Goal: Obtain resource: Download file/media

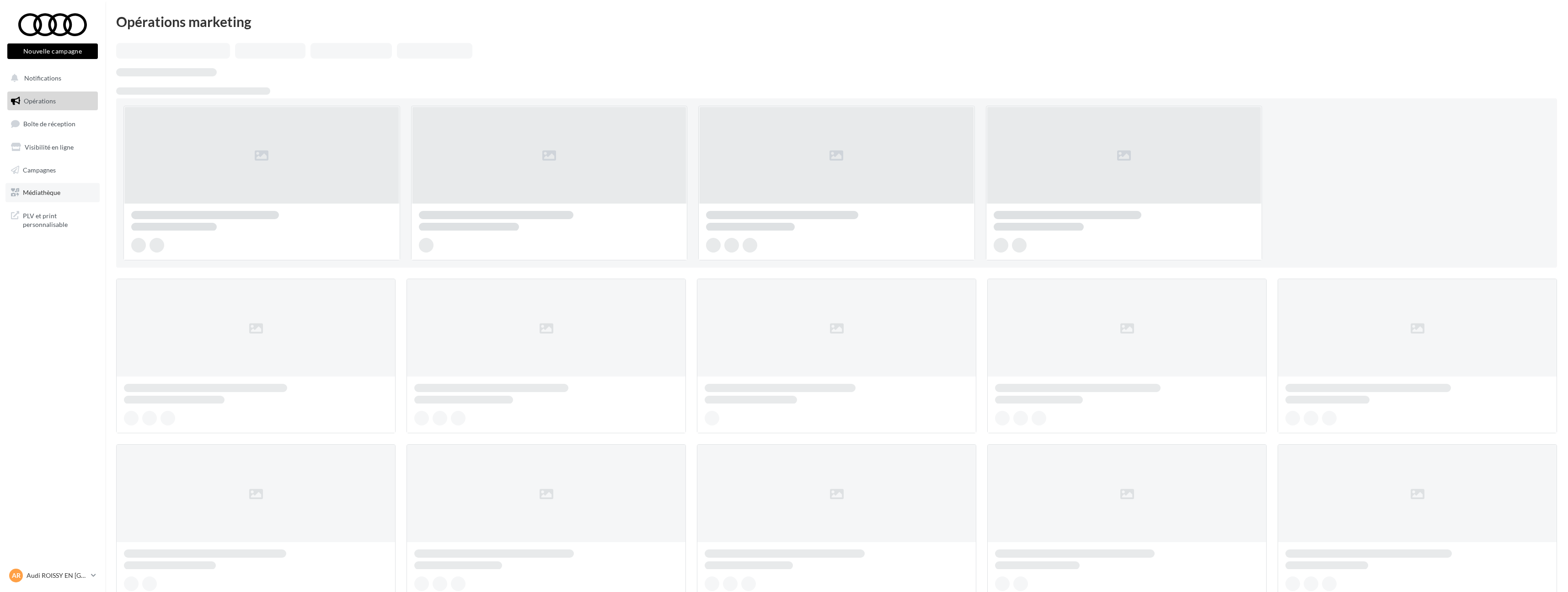
click at [68, 188] on link "Médiathèque" at bounding box center [53, 192] width 94 height 19
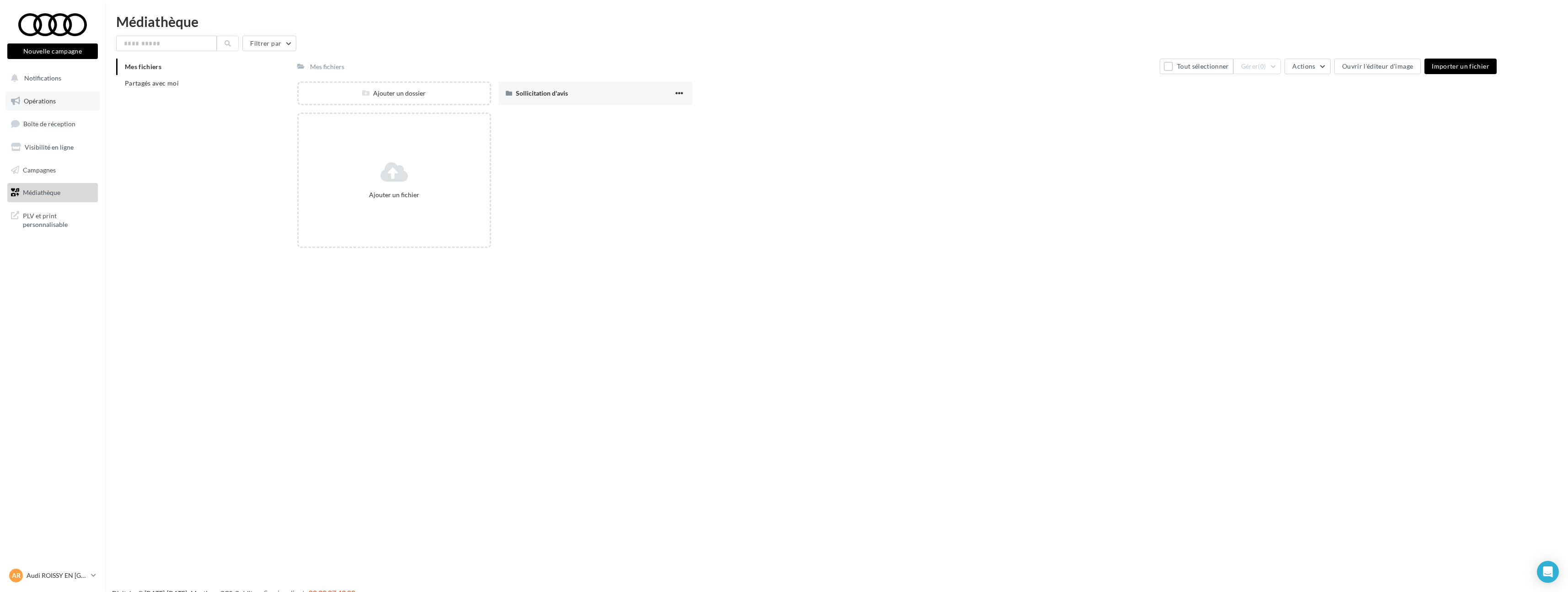
click at [58, 99] on link "Opérations" at bounding box center [53, 101] width 94 height 19
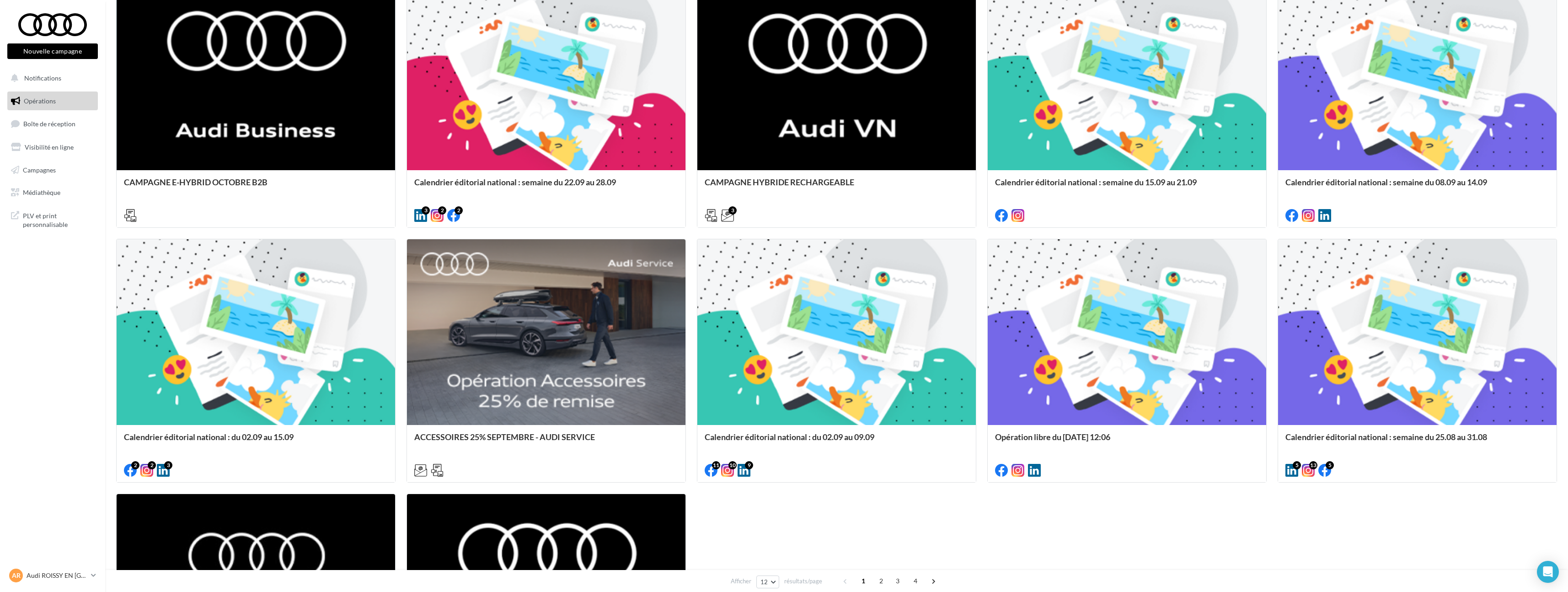
scroll to position [467, 0]
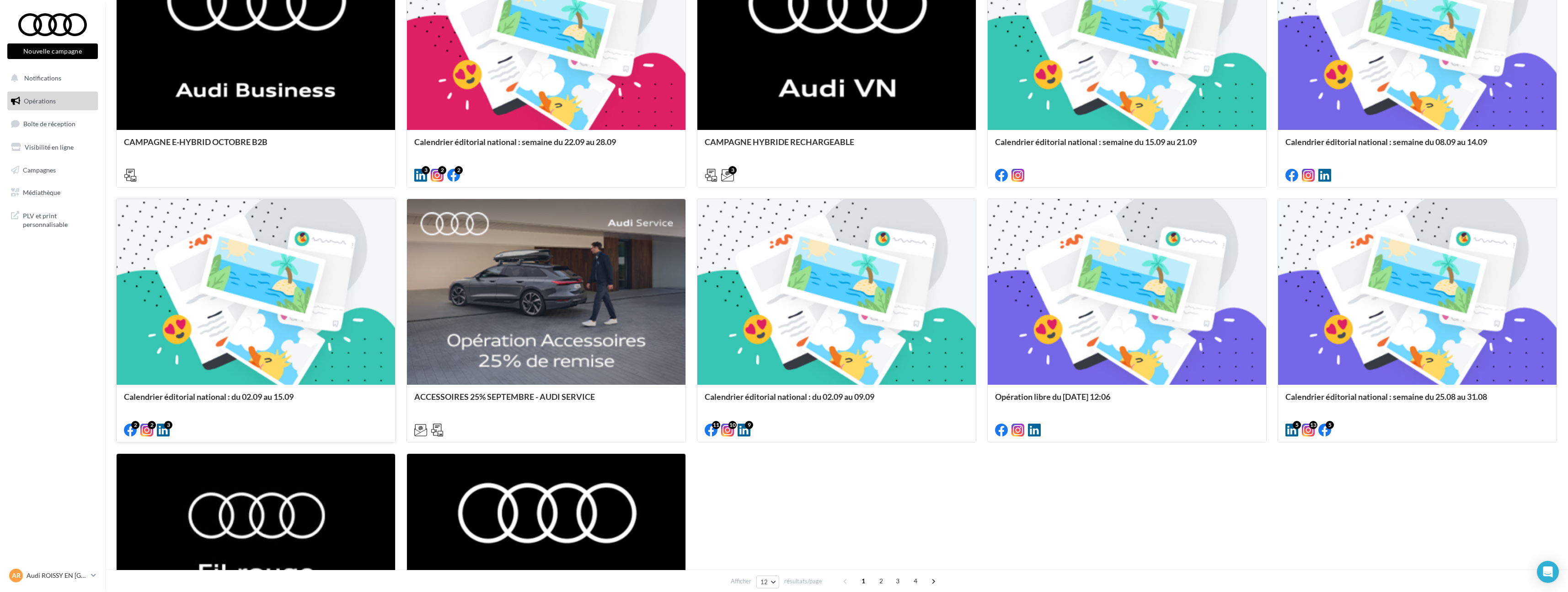
click at [324, 263] on div at bounding box center [256, 293] width 278 height 187
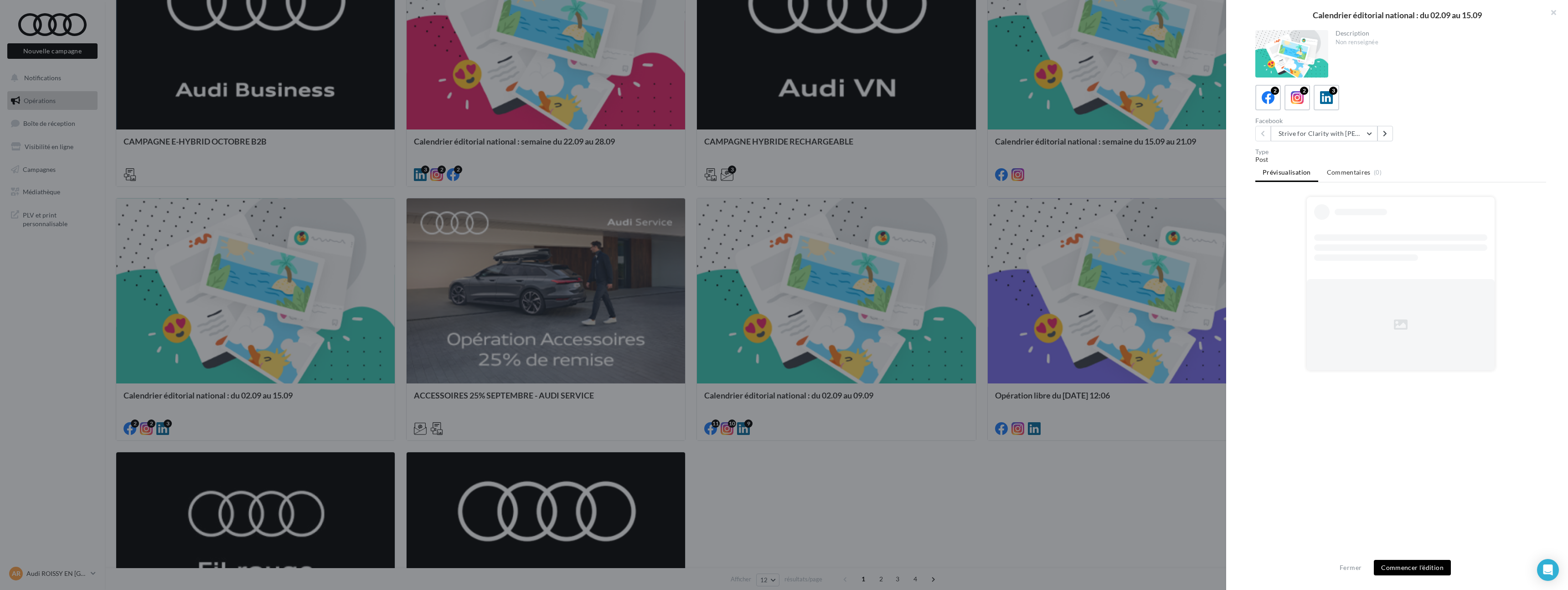
click at [481, 237] on div at bounding box center [784, 295] width 1568 height 590
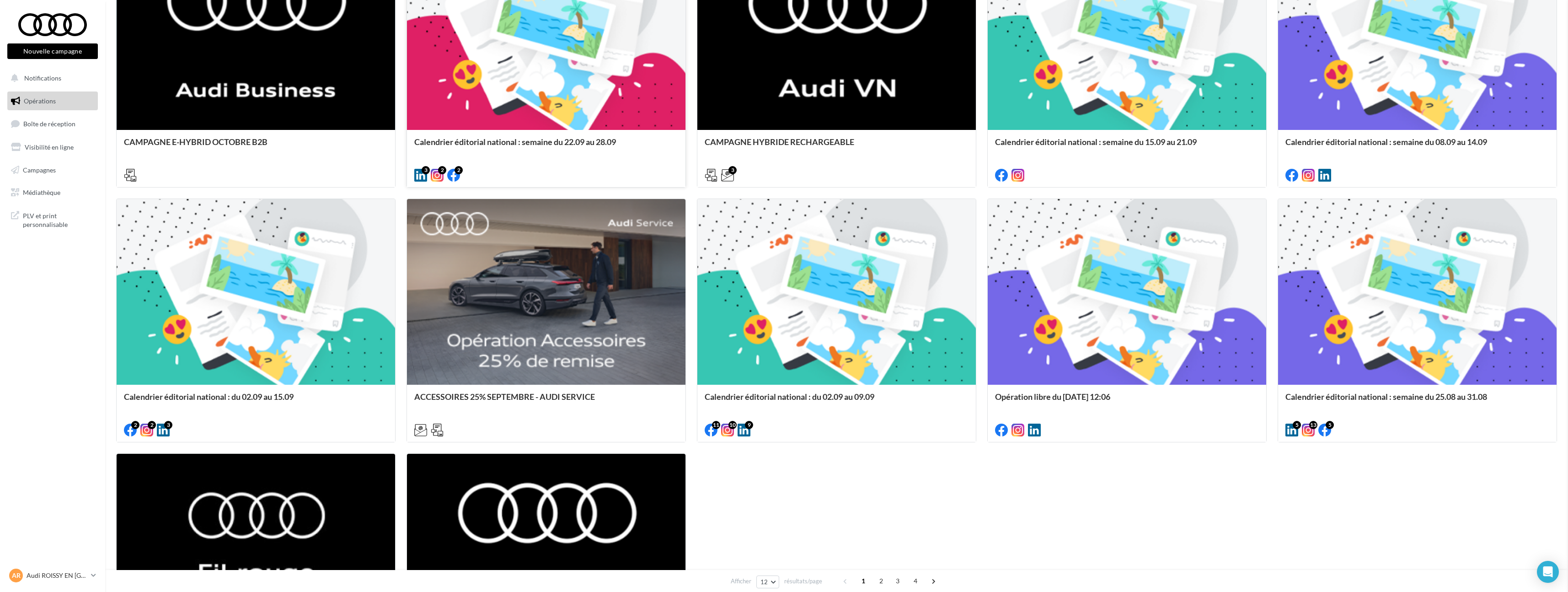
click at [568, 137] on div "Calendrier éditorial national : semaine du 22.09 au 28.09" at bounding box center [546, 147] width 264 height 18
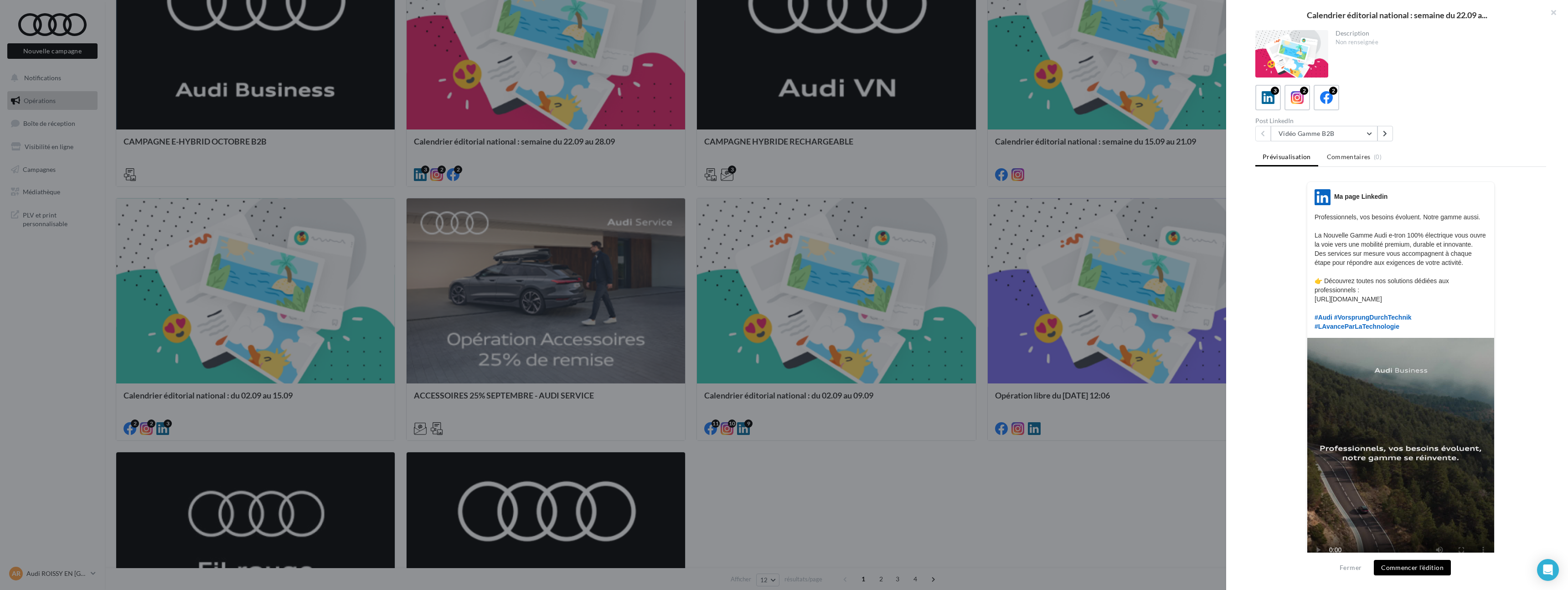
click at [590, 218] on div at bounding box center [784, 295] width 1568 height 590
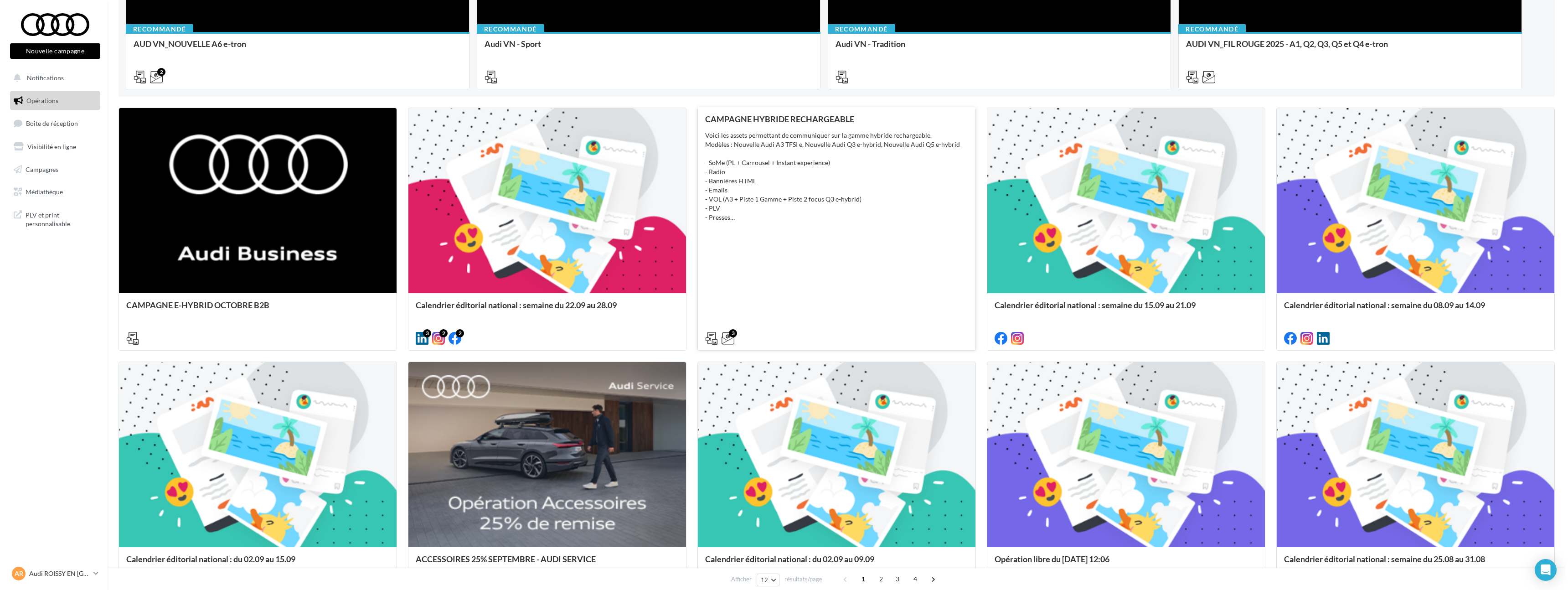
scroll to position [270, 0]
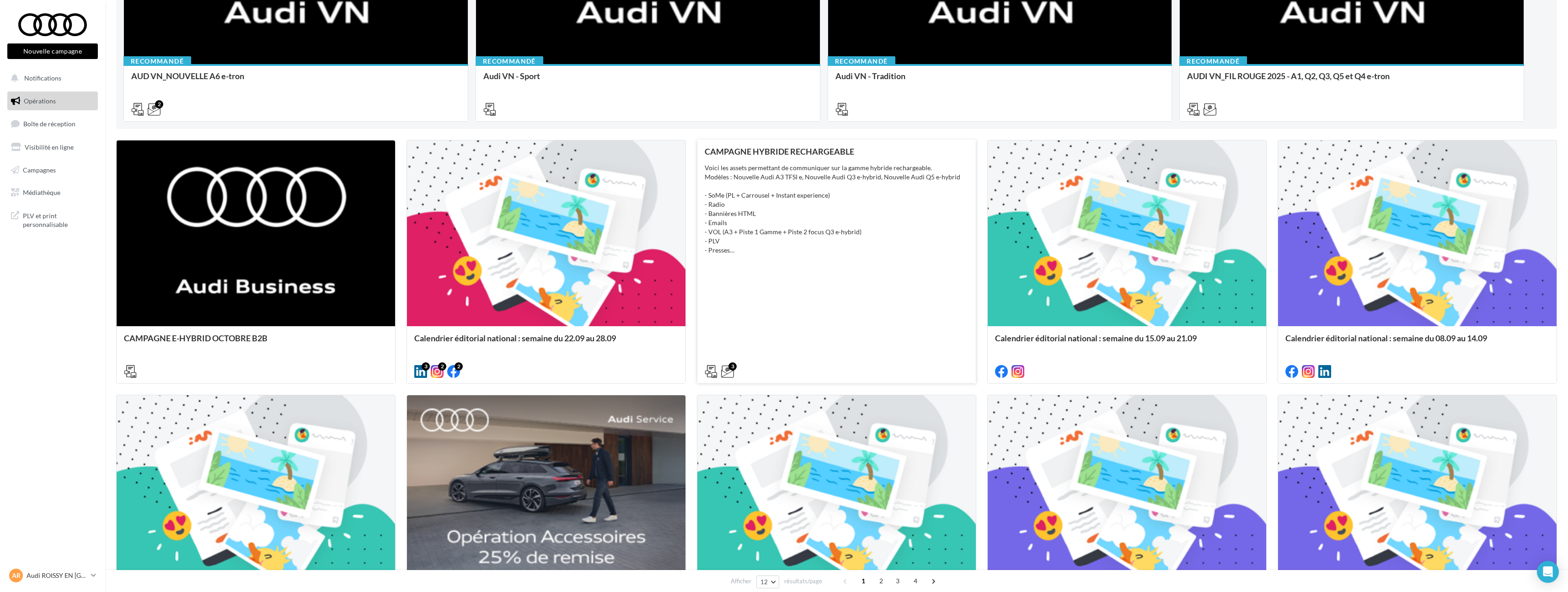
click at [885, 255] on div "CAMPAGNE HYBRIDE RECHARGEABLE Voici les assets permettant de communiquer sur la…" at bounding box center [837, 261] width 264 height 228
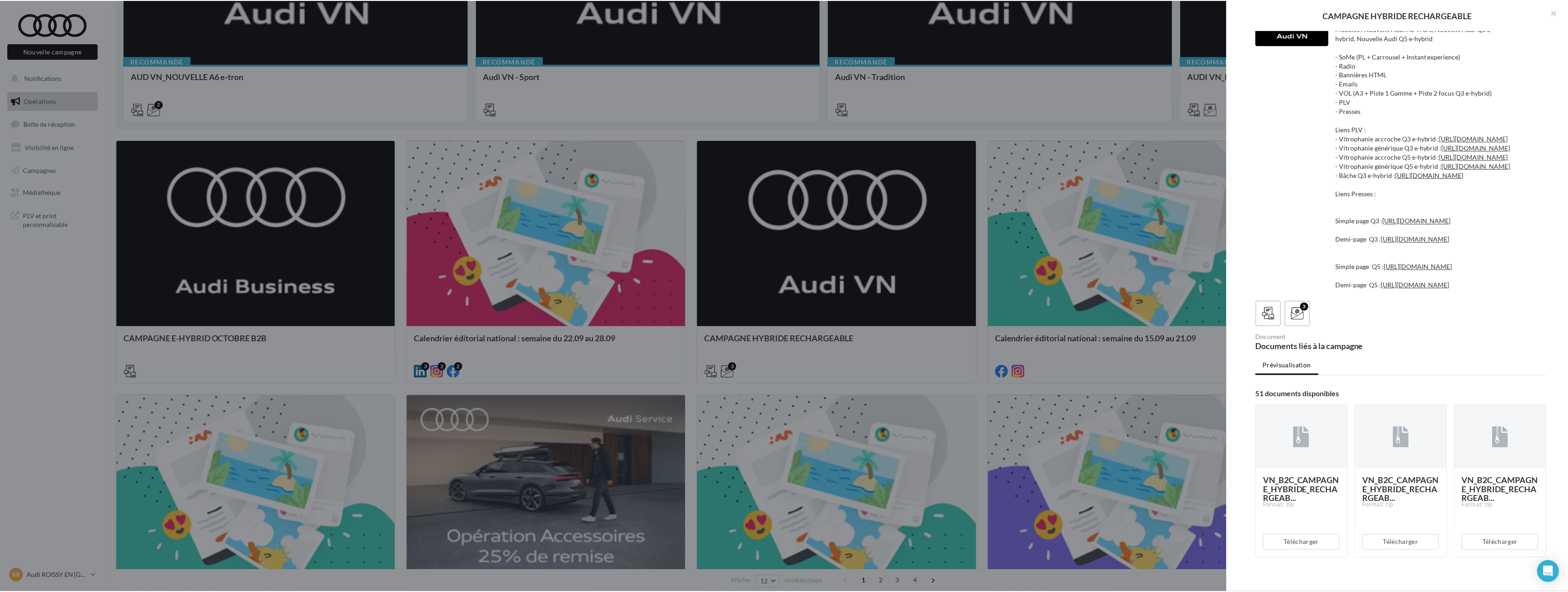
scroll to position [0, 0]
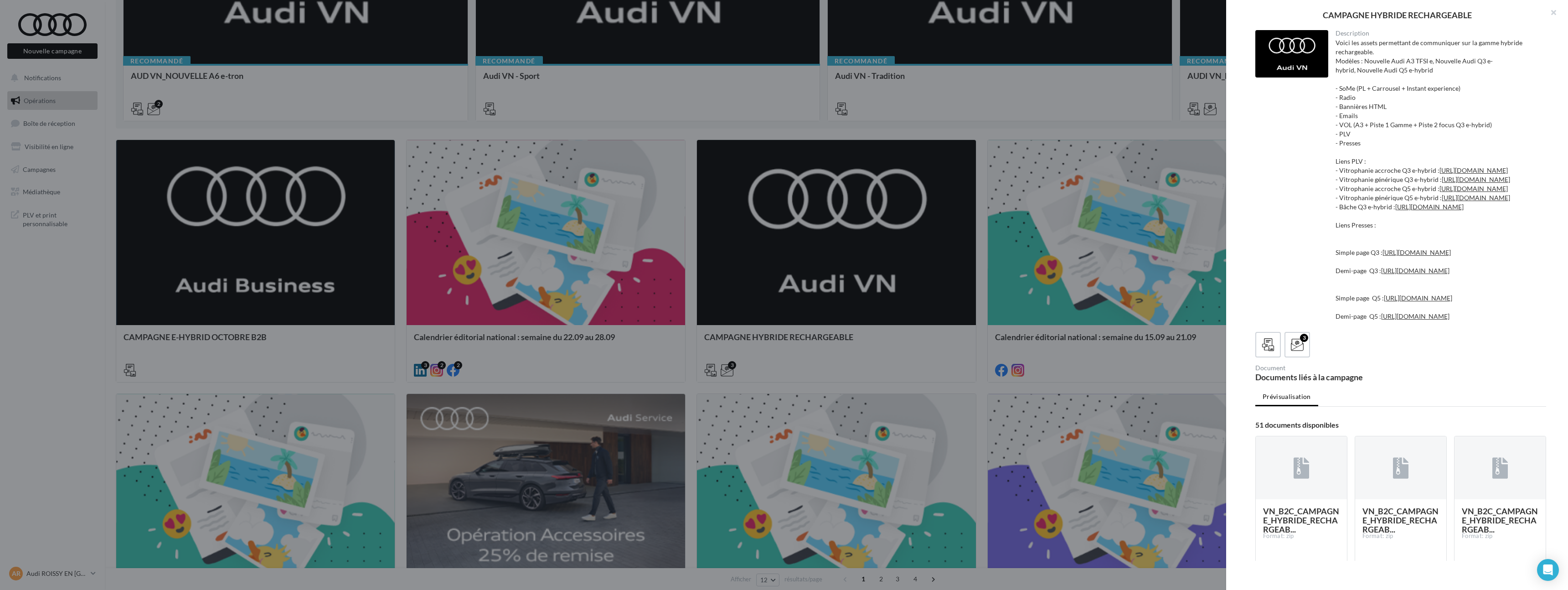
click at [719, 312] on div at bounding box center [784, 295] width 1568 height 590
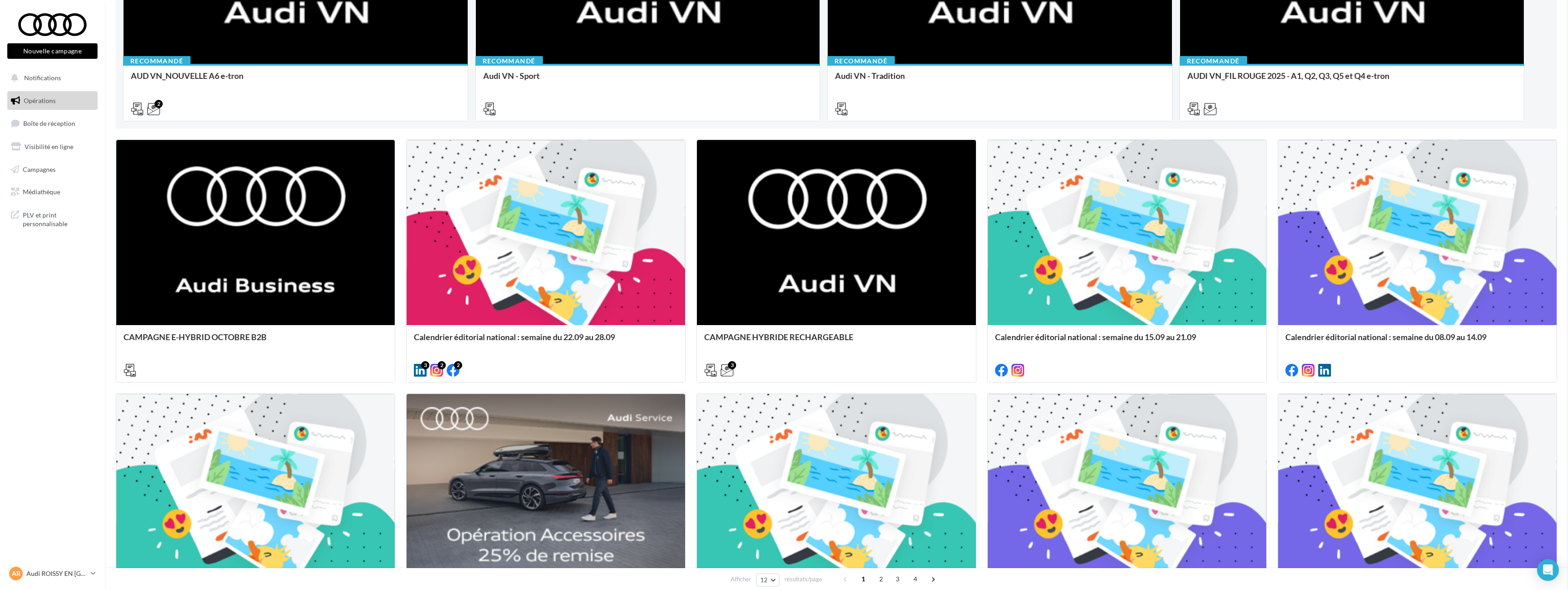
click at [612, 298] on div at bounding box center [544, 233] width 278 height 186
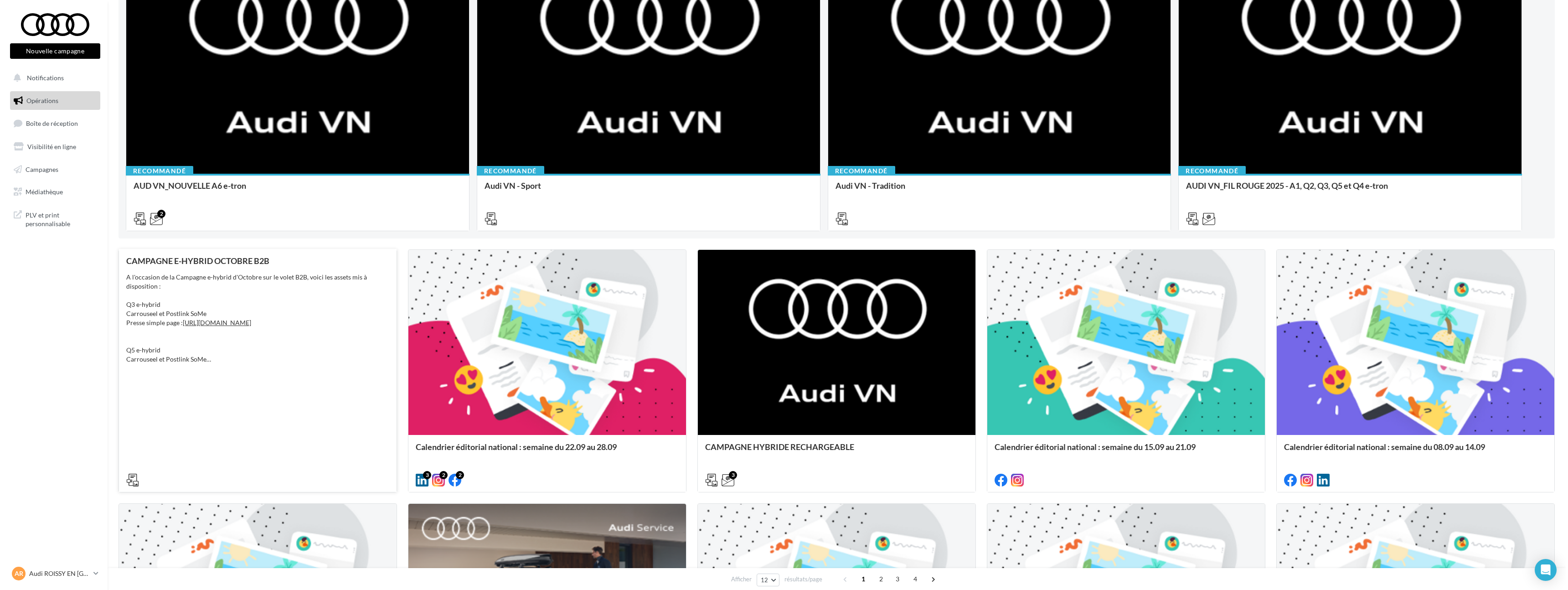
scroll to position [192, 0]
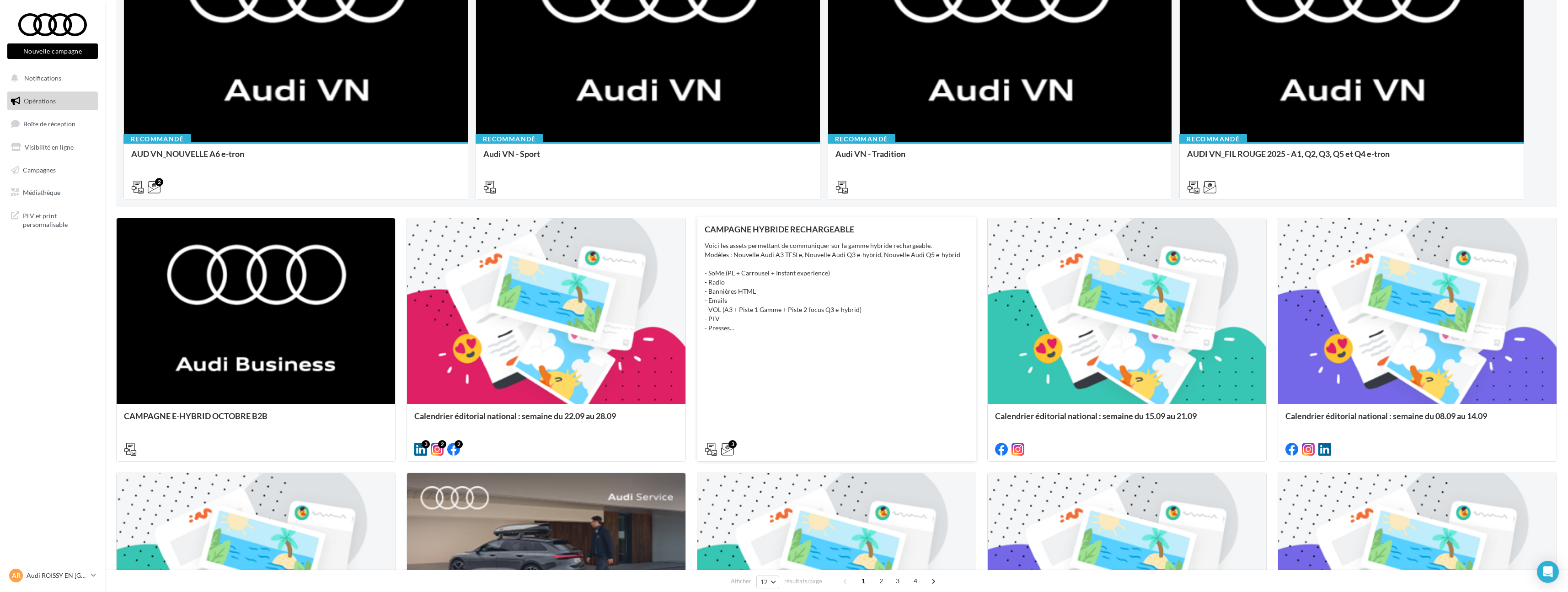
click at [768, 361] on div "CAMPAGNE HYBRIDE RECHARGEABLE Voici les assets permettant de communiquer sur la…" at bounding box center [837, 339] width 264 height 228
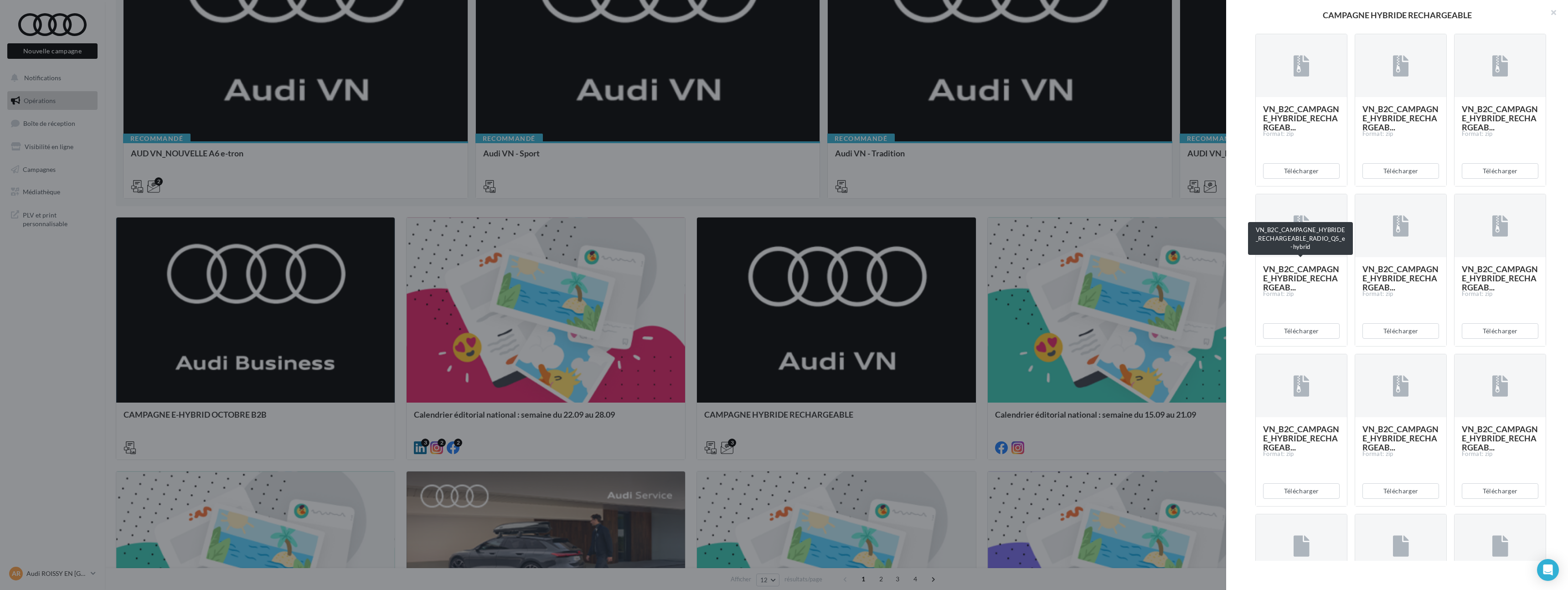
scroll to position [482, 0]
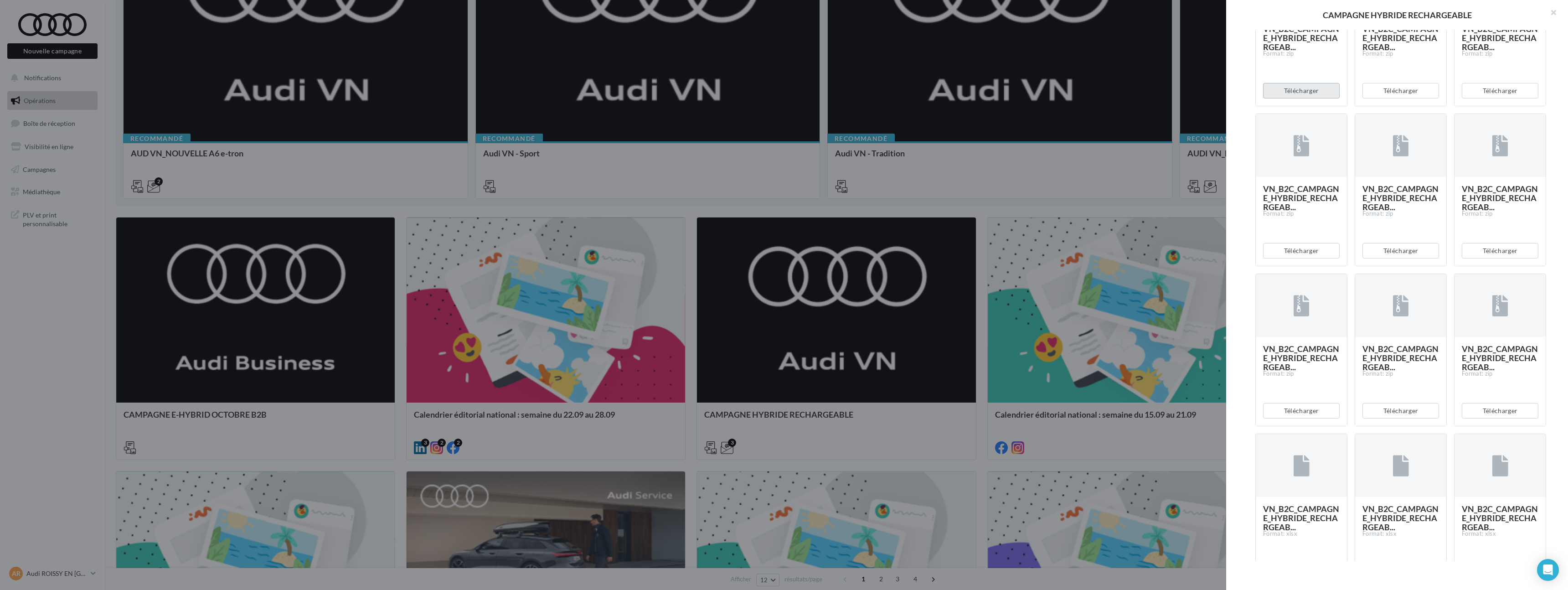
click at [1320, 99] on button "Télécharger" at bounding box center [1301, 90] width 77 height 15
click at [1407, 99] on button "Télécharger" at bounding box center [1401, 90] width 77 height 15
click at [1483, 99] on button "Télécharger" at bounding box center [1500, 90] width 77 height 15
click at [1498, 259] on button "Télécharger" at bounding box center [1500, 250] width 77 height 15
click at [1404, 259] on button "Télécharger" at bounding box center [1401, 250] width 77 height 15
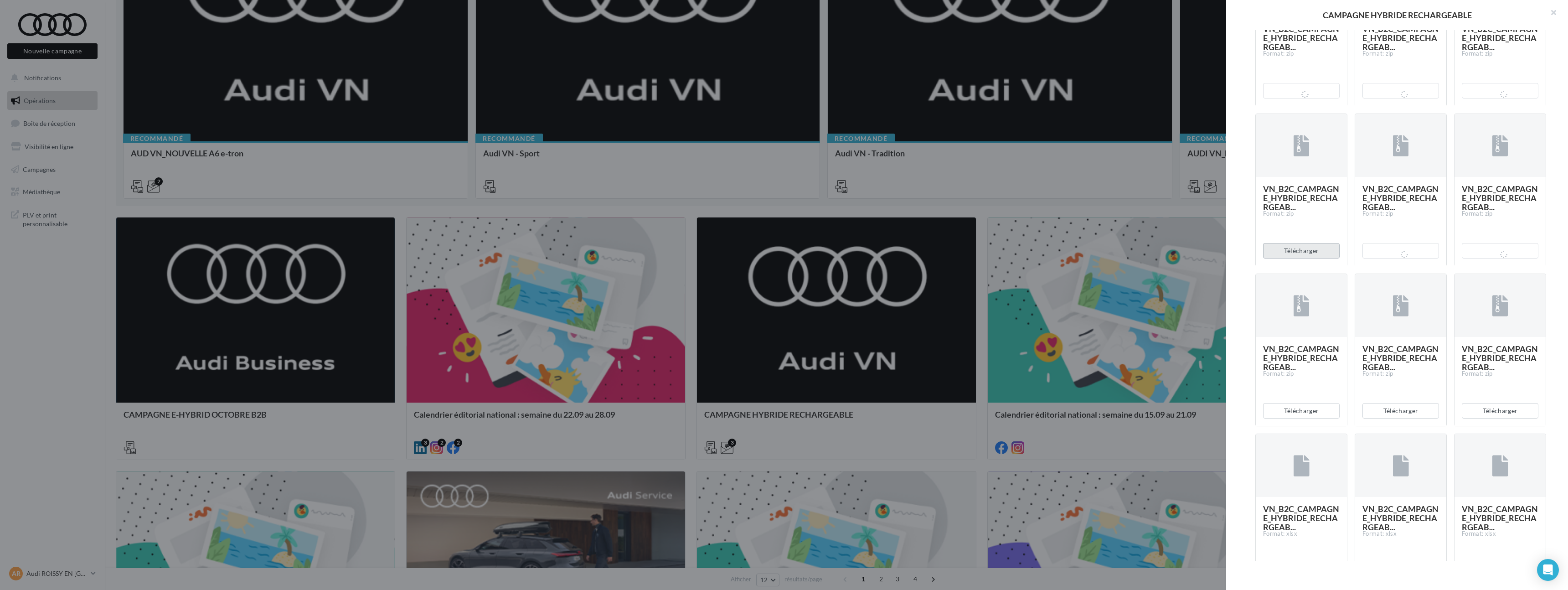
click at [1317, 259] on button "Télécharger" at bounding box center [1301, 250] width 77 height 15
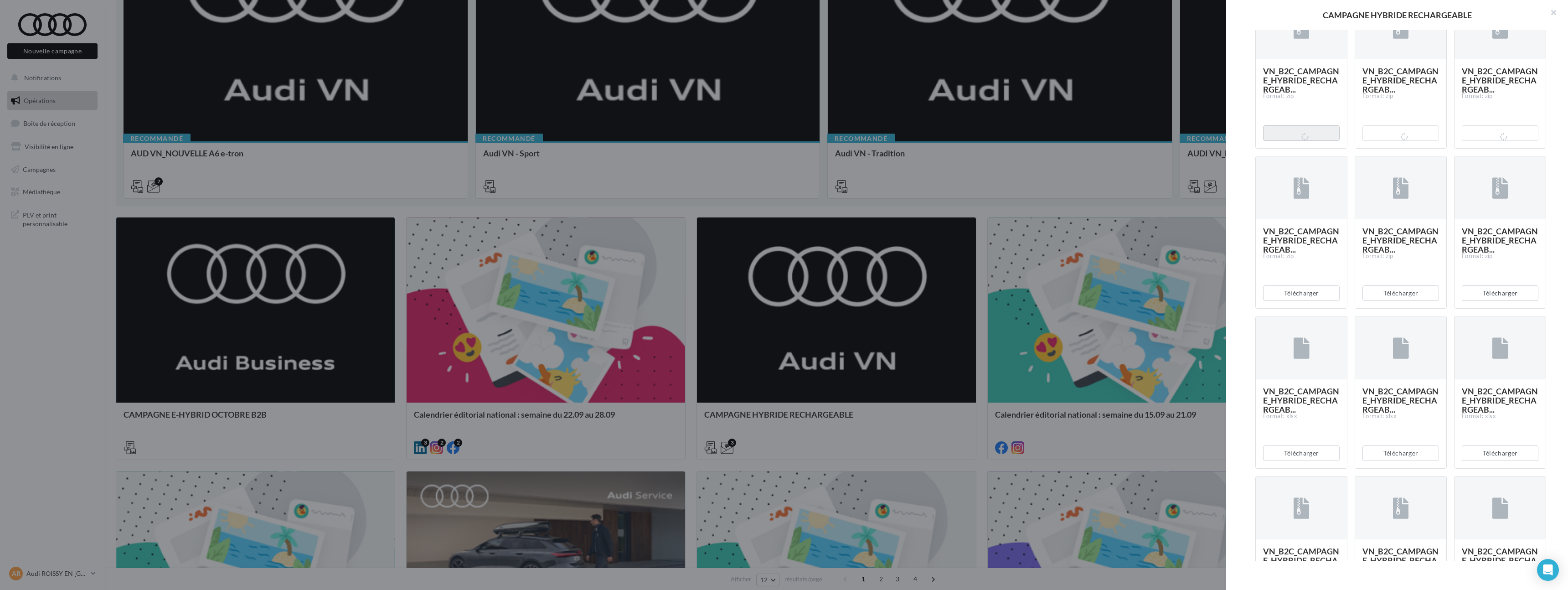
scroll to position [764, 0]
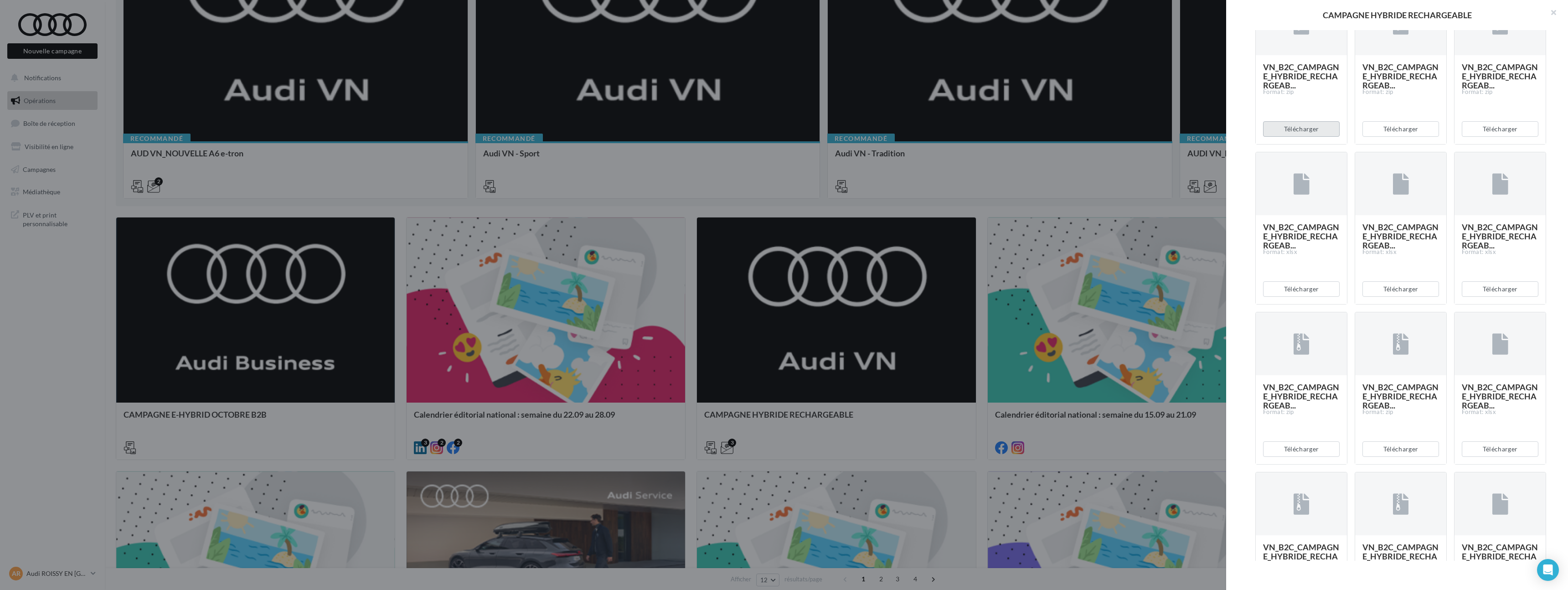
click at [1304, 137] on button "Télécharger" at bounding box center [1301, 128] width 77 height 15
click at [1400, 137] on button "Télécharger" at bounding box center [1401, 128] width 77 height 15
click at [1503, 137] on button "Télécharger" at bounding box center [1500, 128] width 77 height 15
click at [1320, 297] on button "Télécharger" at bounding box center [1301, 289] width 77 height 15
click at [1325, 297] on button "Télécharger" at bounding box center [1301, 289] width 77 height 15
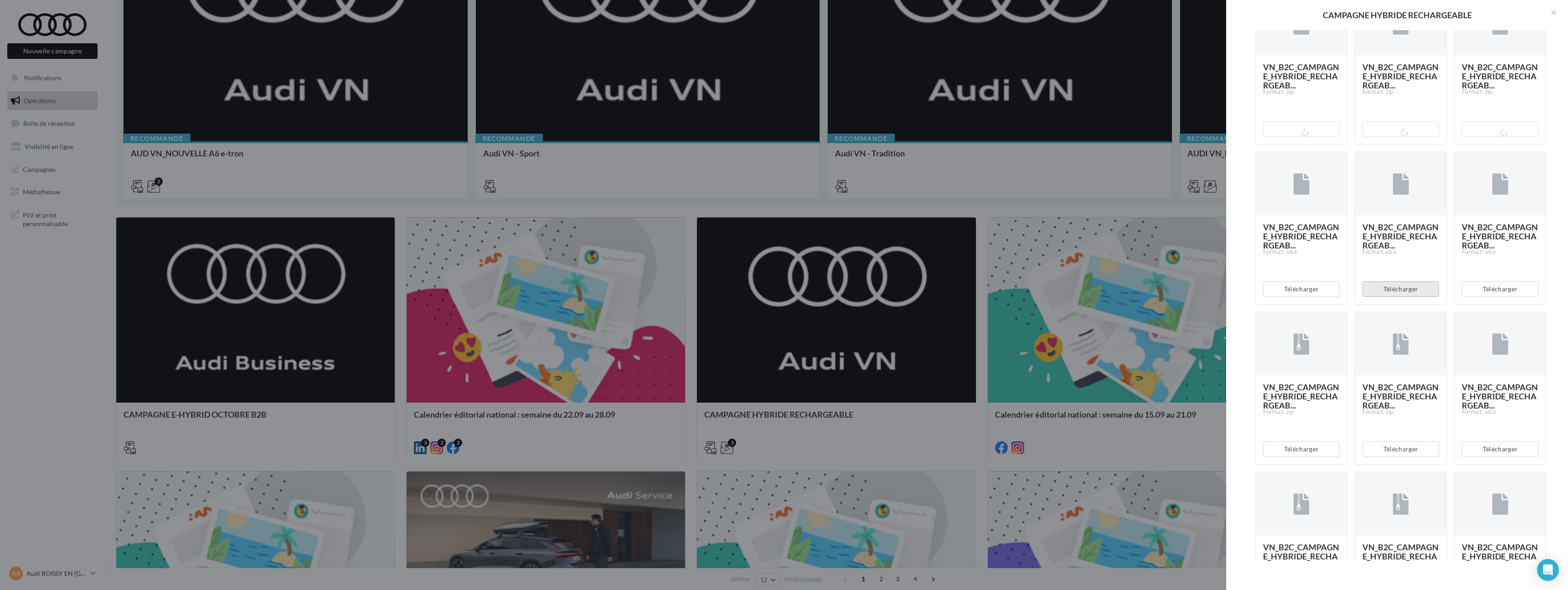
click at [1378, 297] on button "Télécharger" at bounding box center [1401, 289] width 77 height 15
click at [1478, 297] on button "Télécharger" at bounding box center [1500, 289] width 77 height 15
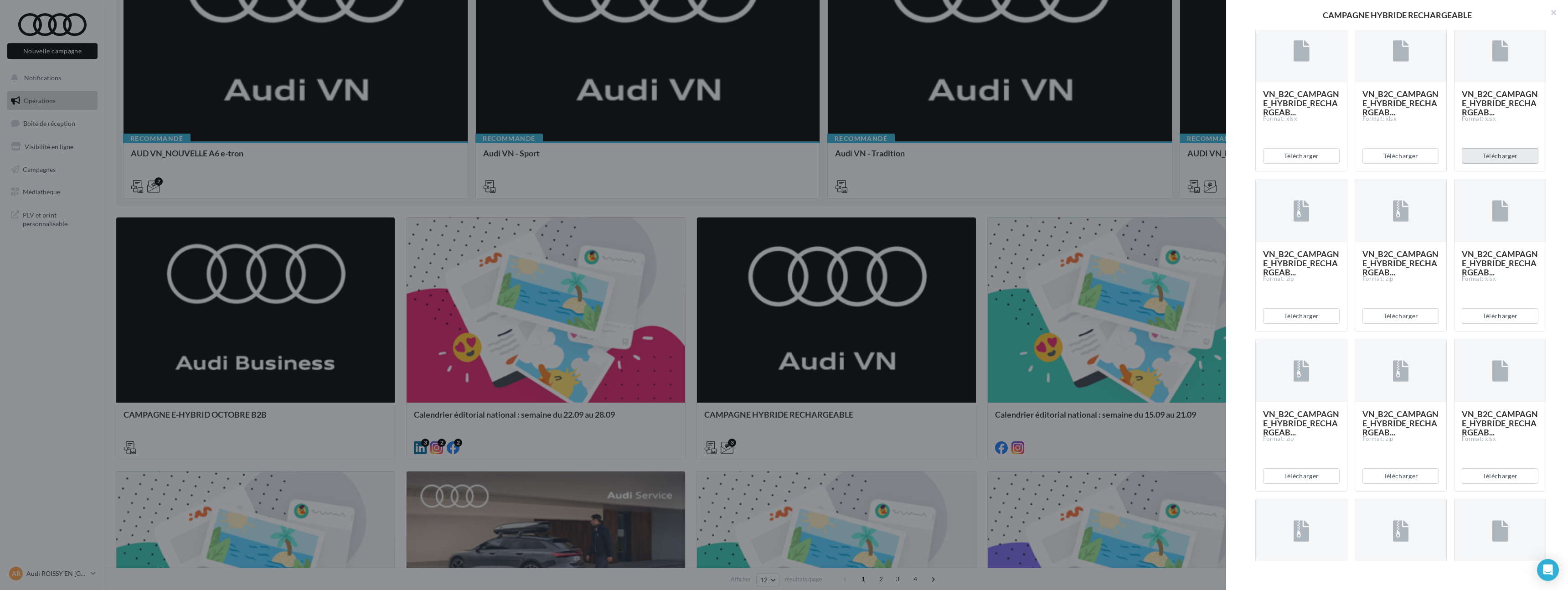
scroll to position [899, 0]
click at [1290, 321] on button "Télécharger" at bounding box center [1301, 313] width 77 height 15
click at [1396, 321] on button "Télécharger" at bounding box center [1401, 313] width 77 height 15
click at [1488, 321] on button "Télécharger" at bounding box center [1500, 313] width 77 height 15
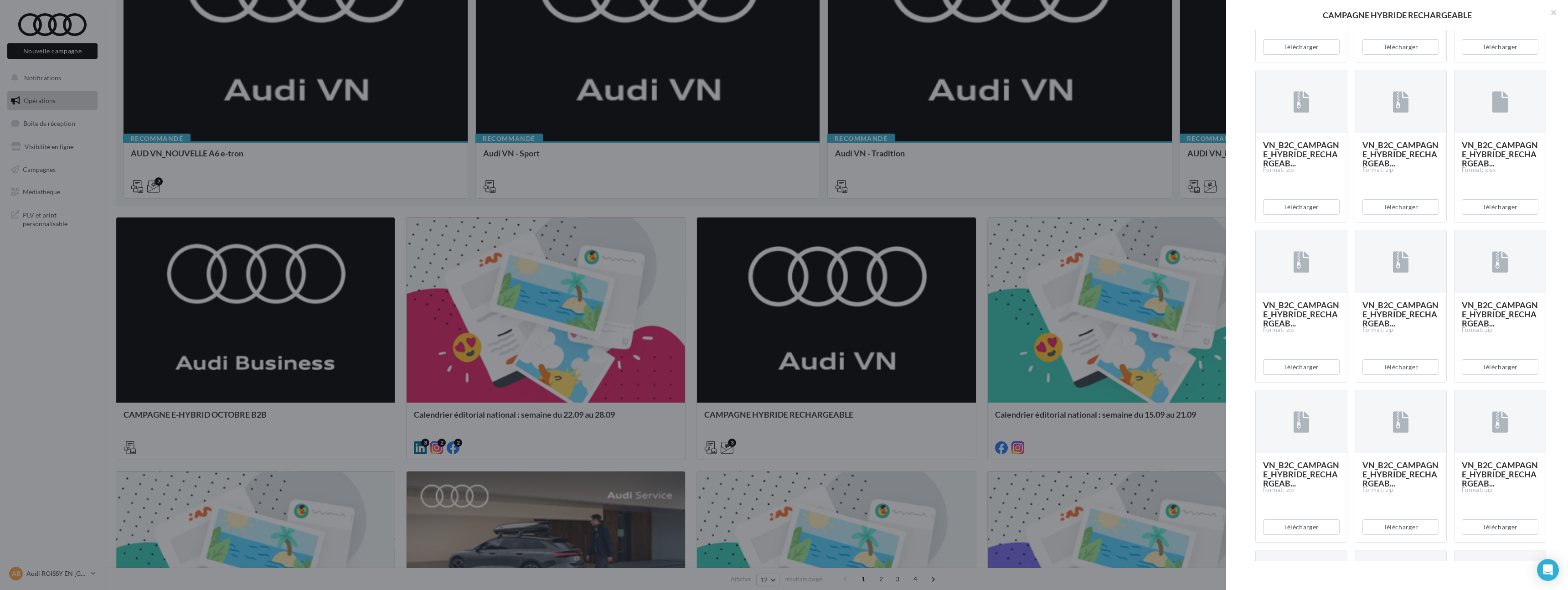
scroll to position [1368, 0]
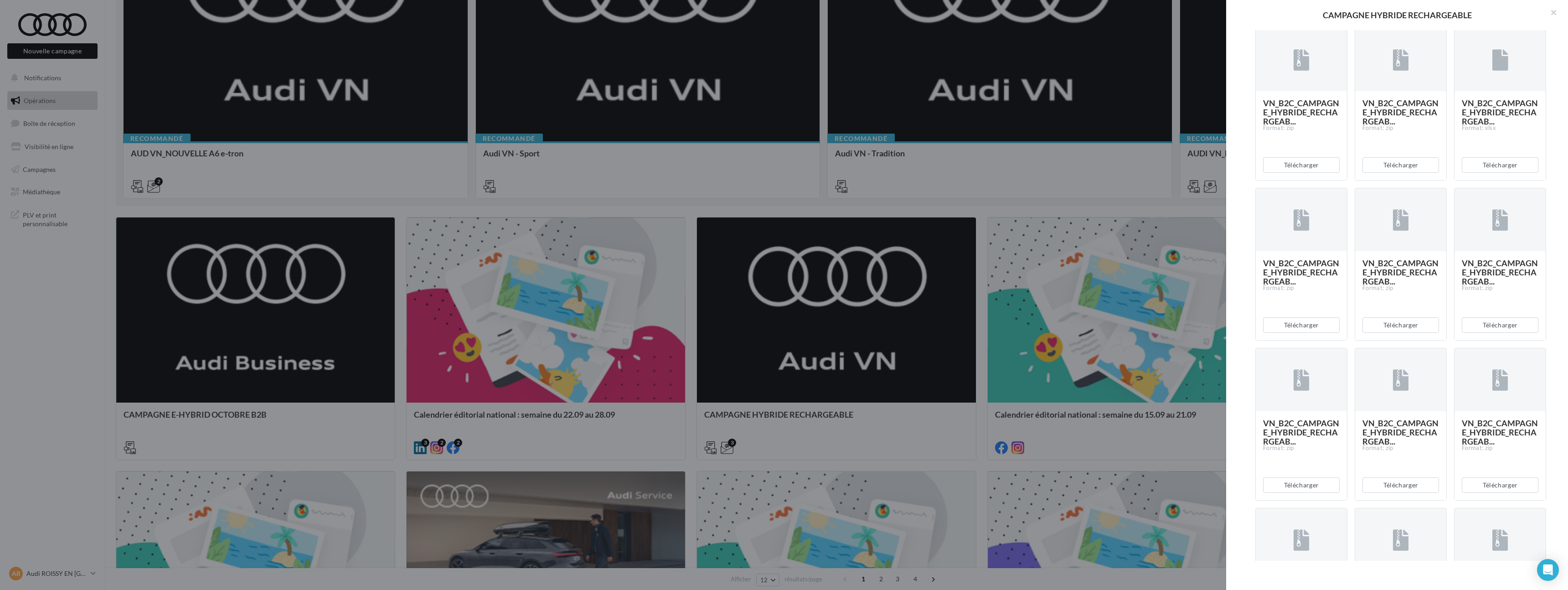
click at [1298, 13] on button "Télécharger" at bounding box center [1301, 5] width 77 height 15
click at [1418, 13] on button "Télécharger" at bounding box center [1401, 5] width 77 height 15
click at [1463, 13] on button "Télécharger" at bounding box center [1500, 5] width 77 height 15
click at [1306, 173] on button "Télécharger" at bounding box center [1301, 164] width 77 height 15
click at [1419, 173] on button "Télécharger" at bounding box center [1401, 164] width 77 height 15
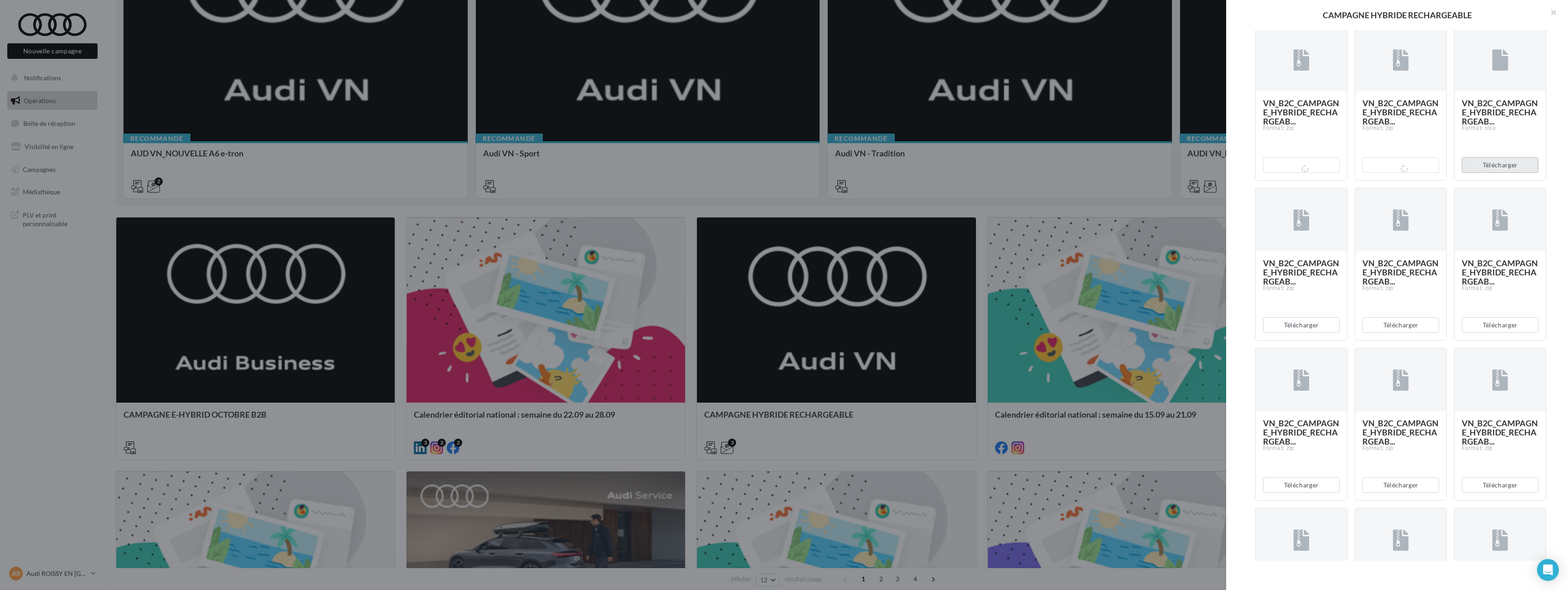
click at [1514, 173] on button "Télécharger" at bounding box center [1500, 164] width 77 height 15
click at [1317, 333] on button "Télécharger" at bounding box center [1301, 325] width 77 height 15
click at [1383, 333] on button "Télécharger" at bounding box center [1401, 325] width 77 height 15
click at [1482, 333] on button "Télécharger" at bounding box center [1500, 325] width 77 height 15
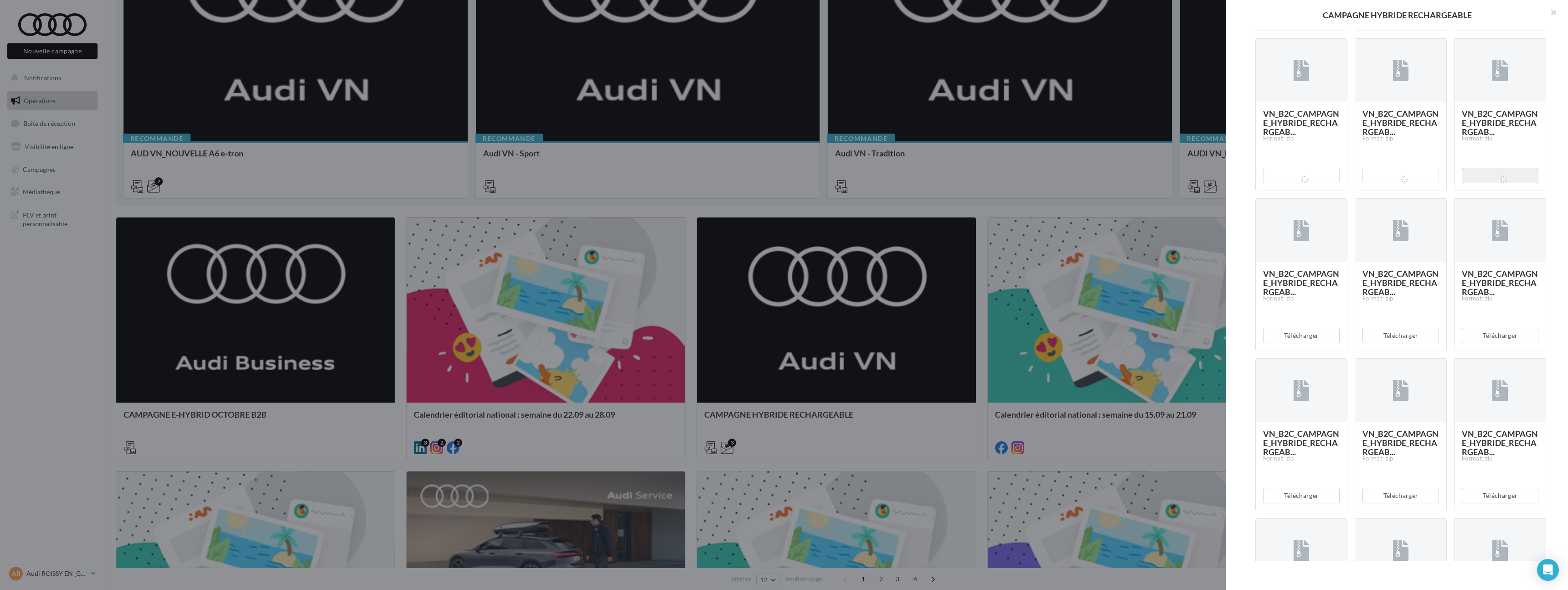
scroll to position [1520, 0]
click at [1314, 342] on button "Télécharger" at bounding box center [1301, 333] width 77 height 15
click at [1405, 342] on button "Télécharger" at bounding box center [1401, 333] width 77 height 15
click at [1482, 342] on button "Télécharger" at bounding box center [1500, 333] width 77 height 15
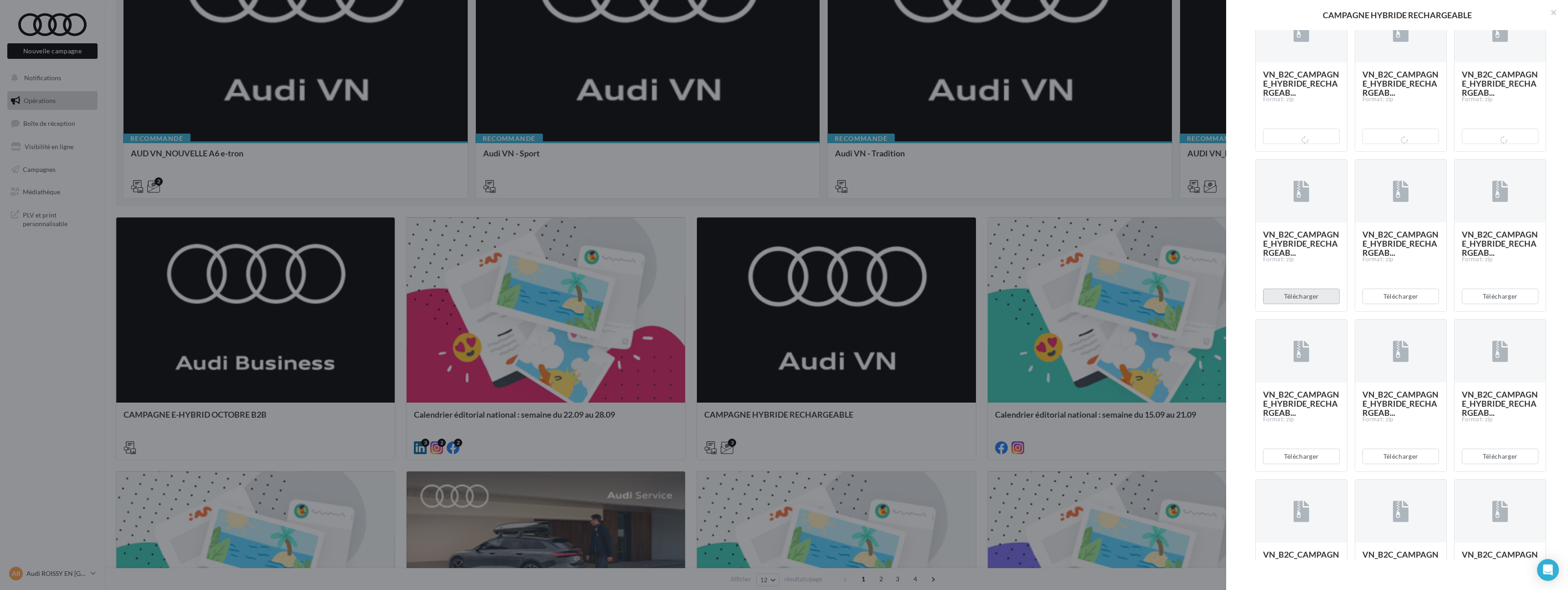
click at [1301, 304] on button "Télécharger" at bounding box center [1301, 296] width 77 height 15
click at [1404, 304] on button "Télécharger" at bounding box center [1401, 296] width 77 height 15
click at [1479, 304] on button "Télécharger" at bounding box center [1500, 296] width 77 height 15
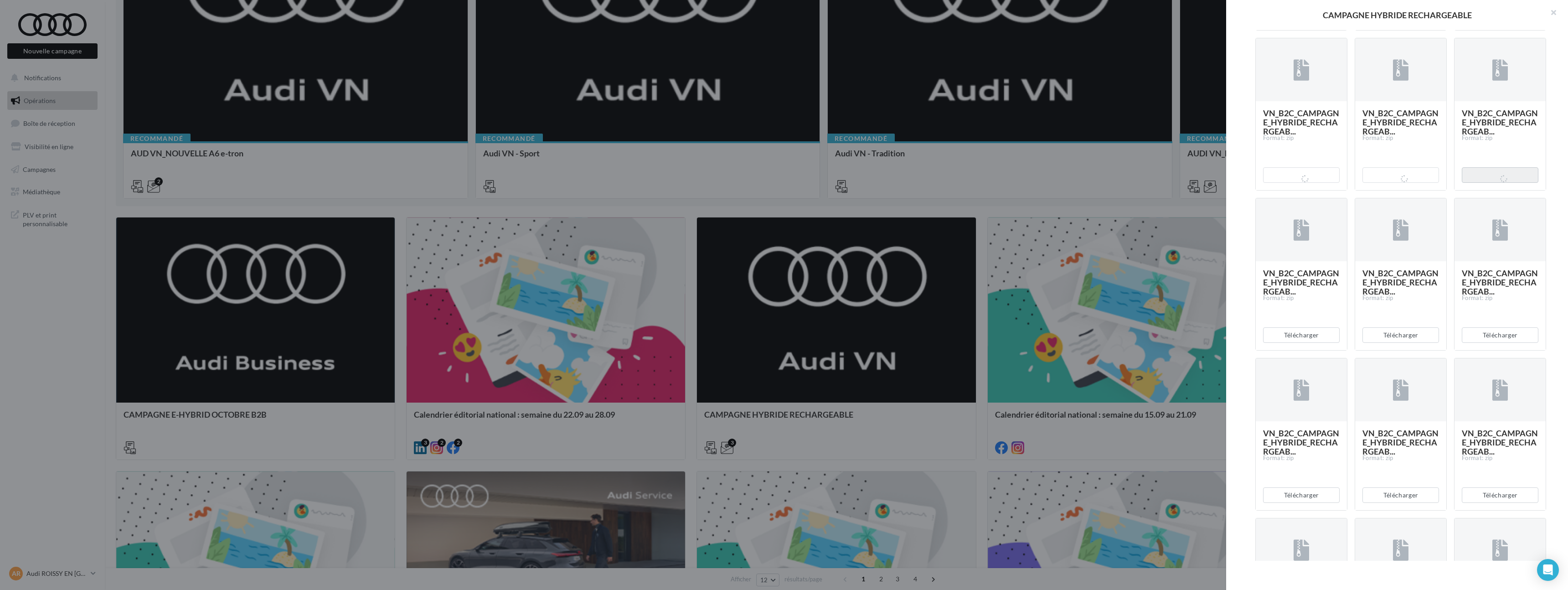
scroll to position [1914, 0]
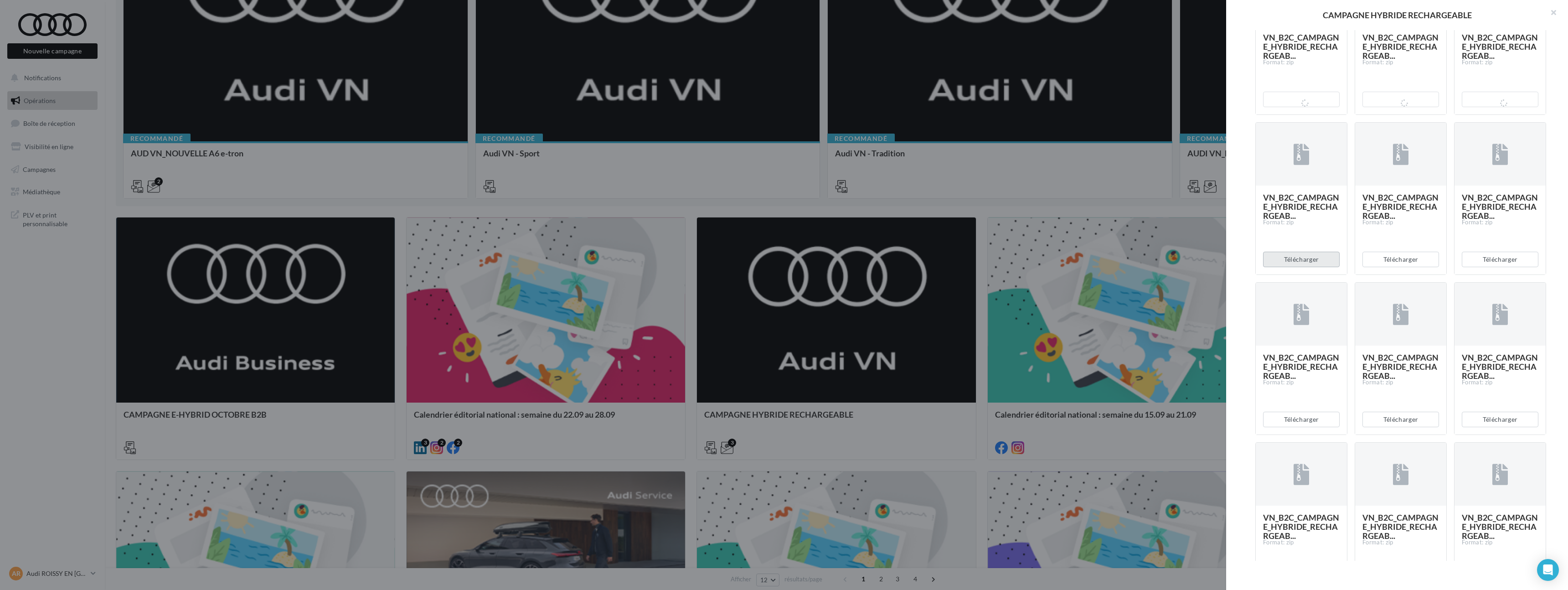
click at [1300, 267] on button "Télécharger" at bounding box center [1301, 259] width 77 height 15
click at [1400, 267] on button "Télécharger" at bounding box center [1401, 259] width 77 height 15
click at [1498, 267] on button "Télécharger" at bounding box center [1500, 259] width 77 height 15
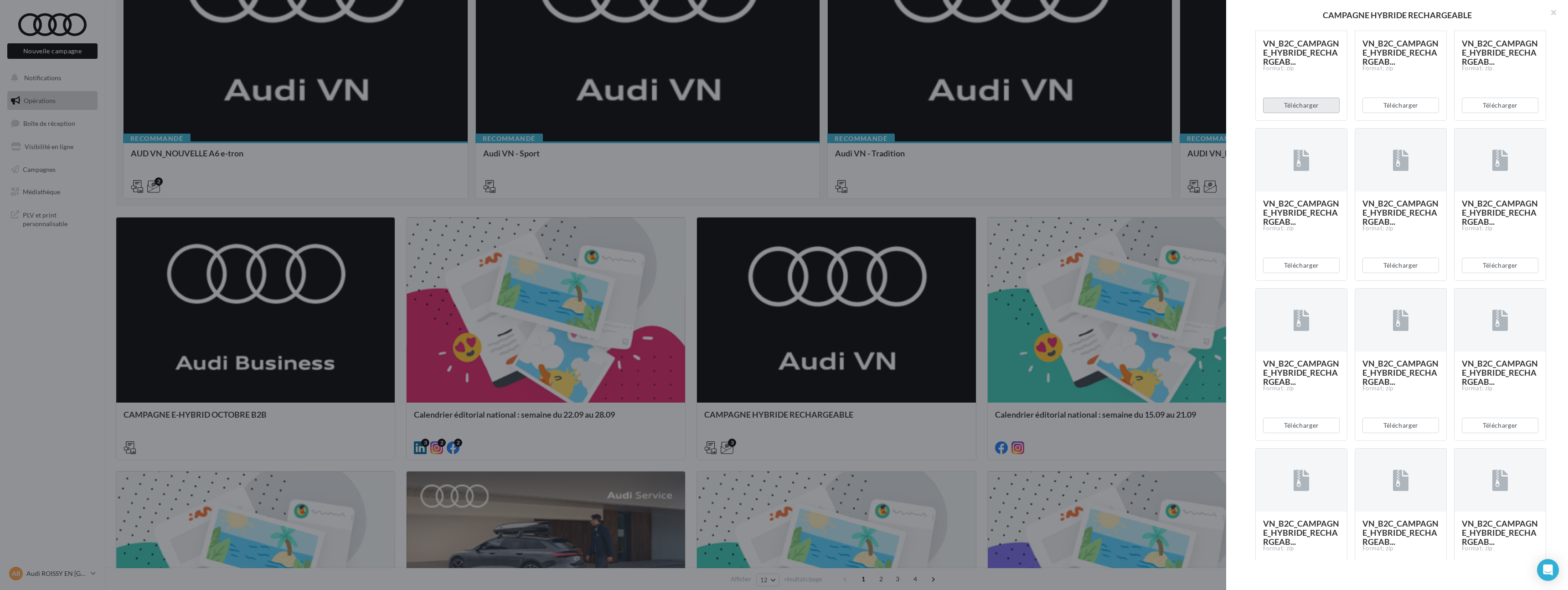
click at [1324, 113] on button "Télécharger" at bounding box center [1301, 105] width 77 height 15
click at [1382, 113] on button "Télécharger" at bounding box center [1401, 105] width 77 height 15
click at [1473, 113] on button "Télécharger" at bounding box center [1500, 105] width 77 height 15
click at [1303, 273] on button "Télécharger" at bounding box center [1301, 265] width 77 height 15
click at [1393, 273] on button "Télécharger" at bounding box center [1401, 265] width 77 height 15
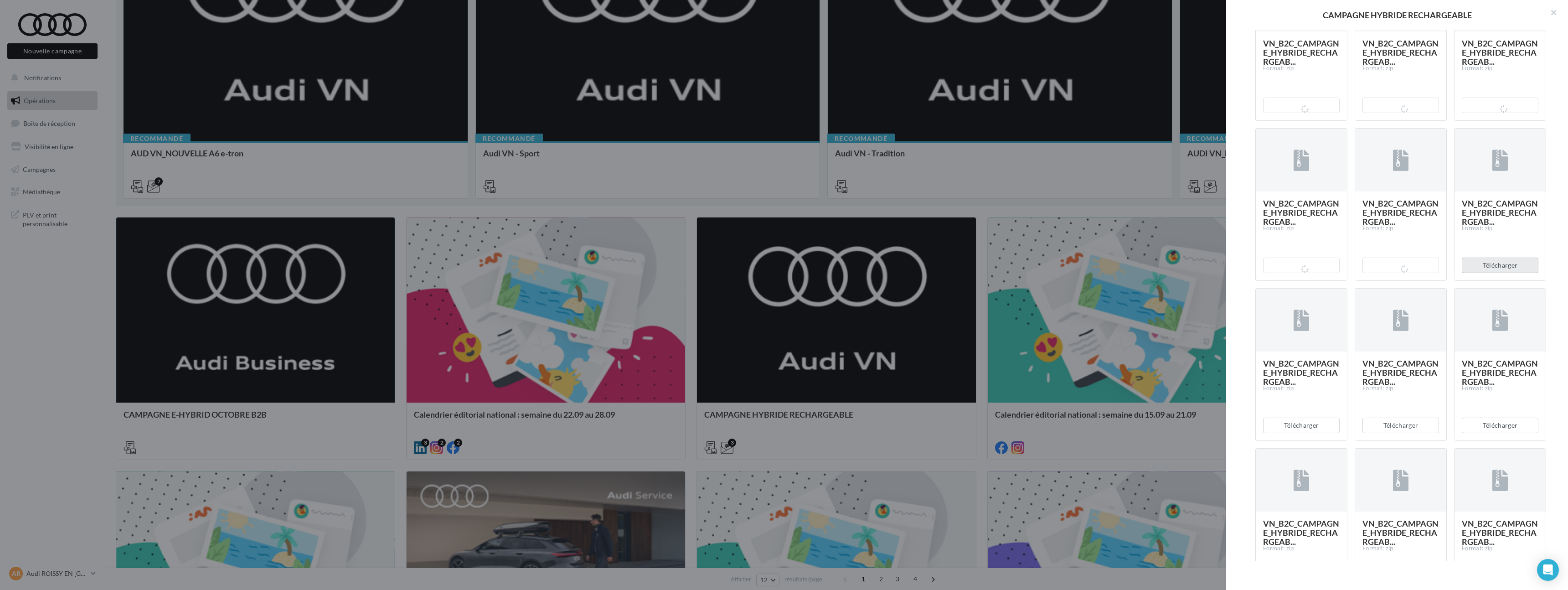
click at [1495, 273] on button "Télécharger" at bounding box center [1500, 265] width 77 height 15
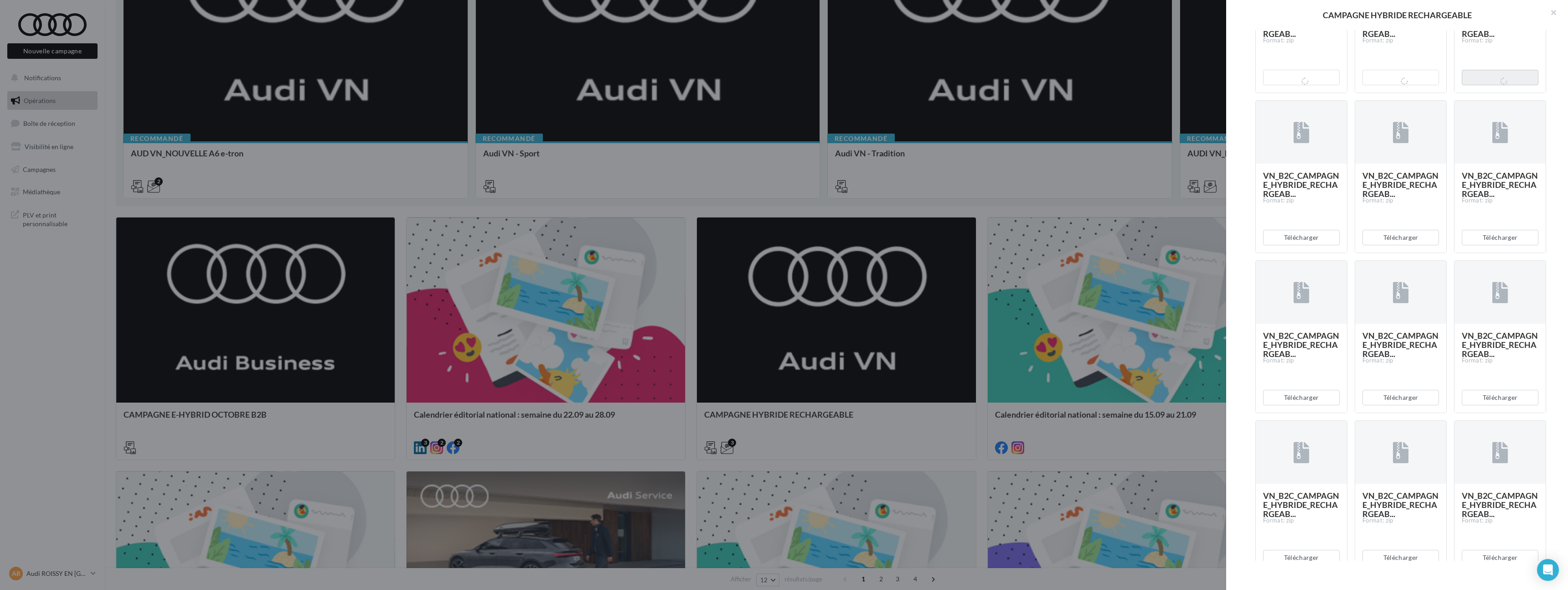
scroll to position [2431, 0]
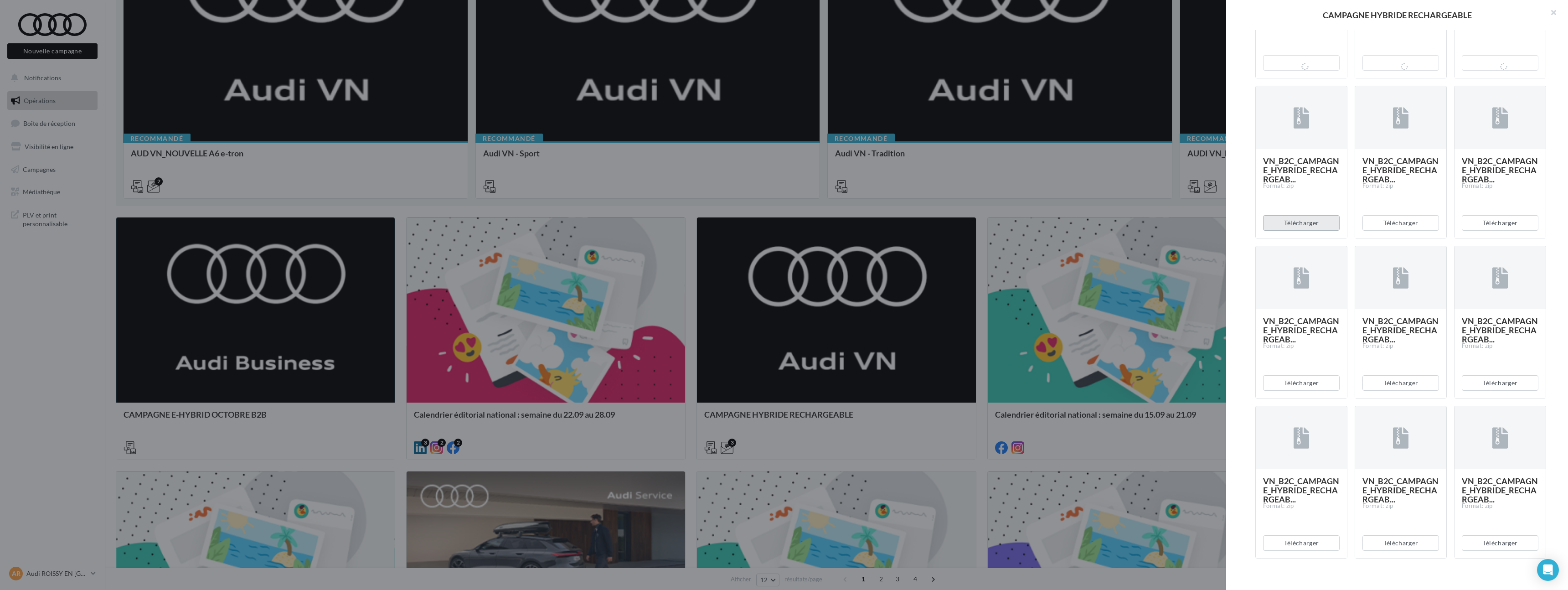
click at [1322, 231] on button "Télécharger" at bounding box center [1301, 222] width 77 height 15
click at [1413, 231] on button "Télécharger" at bounding box center [1401, 222] width 77 height 15
click at [1480, 231] on button "Télécharger" at bounding box center [1500, 222] width 77 height 15
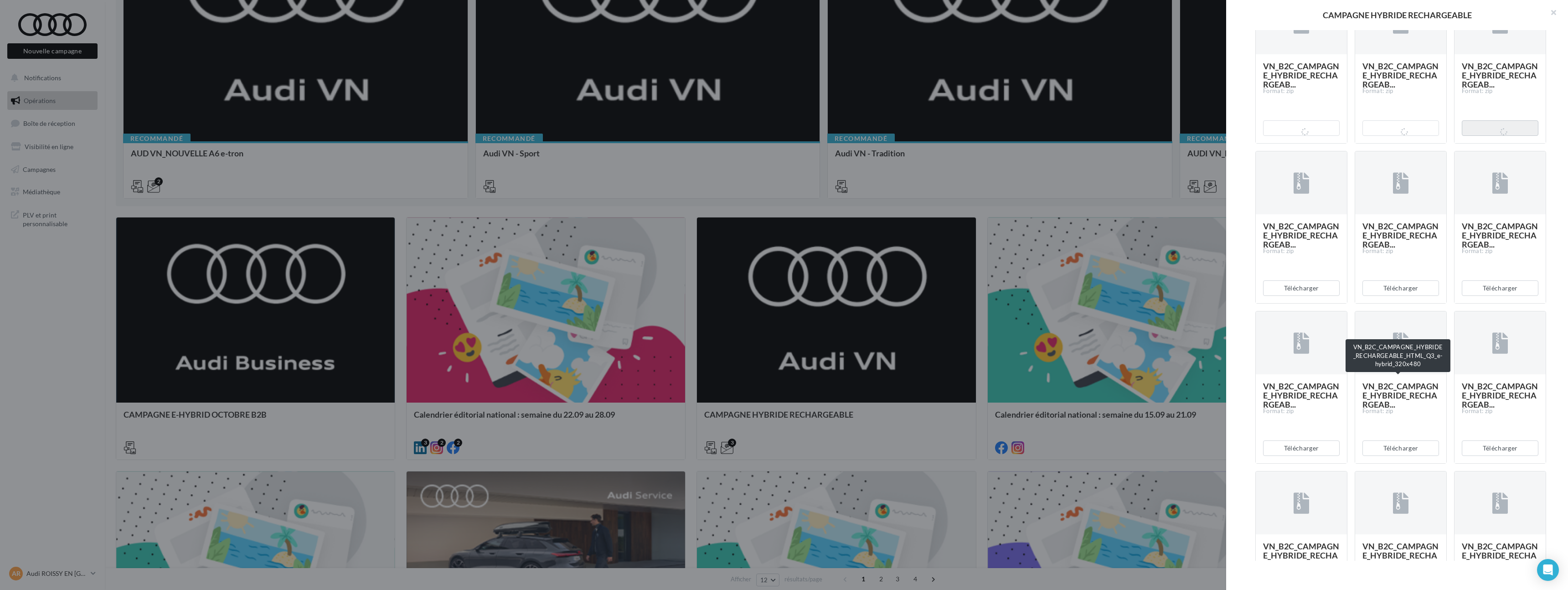
scroll to position [2534, 0]
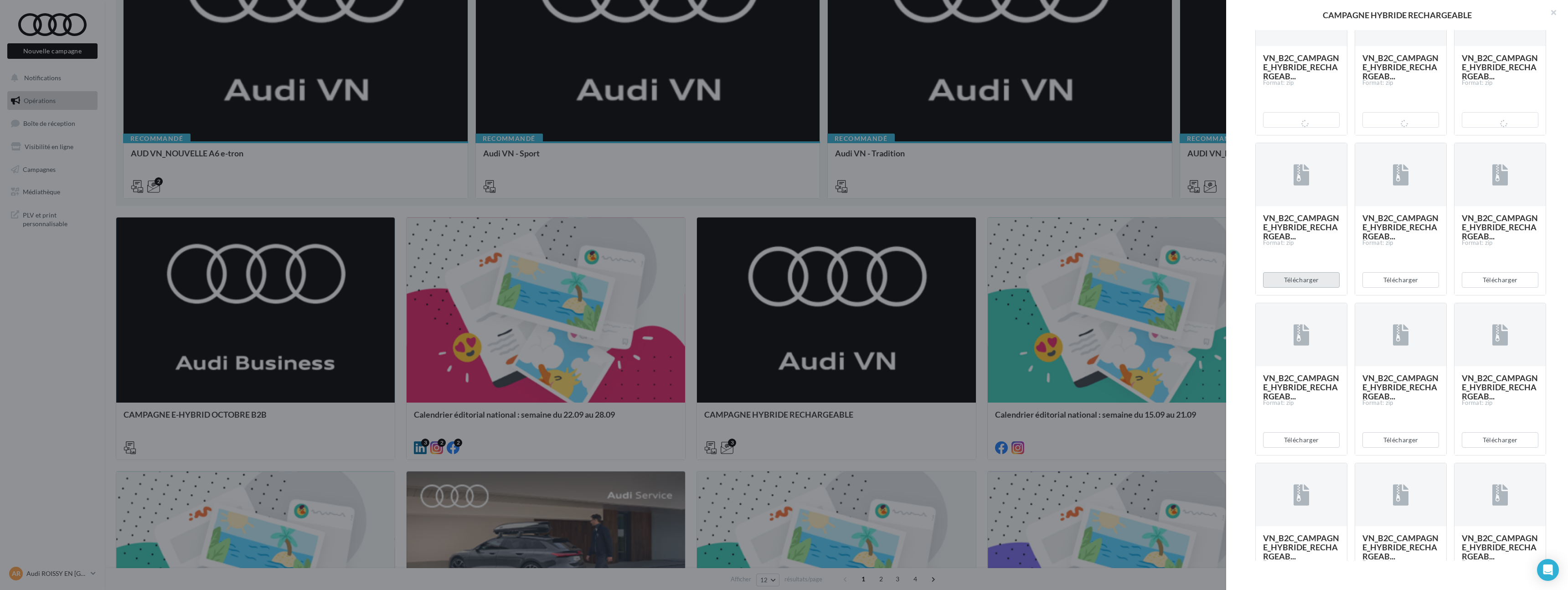
click at [1317, 288] on button "Télécharger" at bounding box center [1301, 279] width 77 height 15
click at [1407, 288] on button "Télécharger" at bounding box center [1401, 279] width 77 height 15
click at [1484, 288] on button "Télécharger" at bounding box center [1500, 279] width 77 height 15
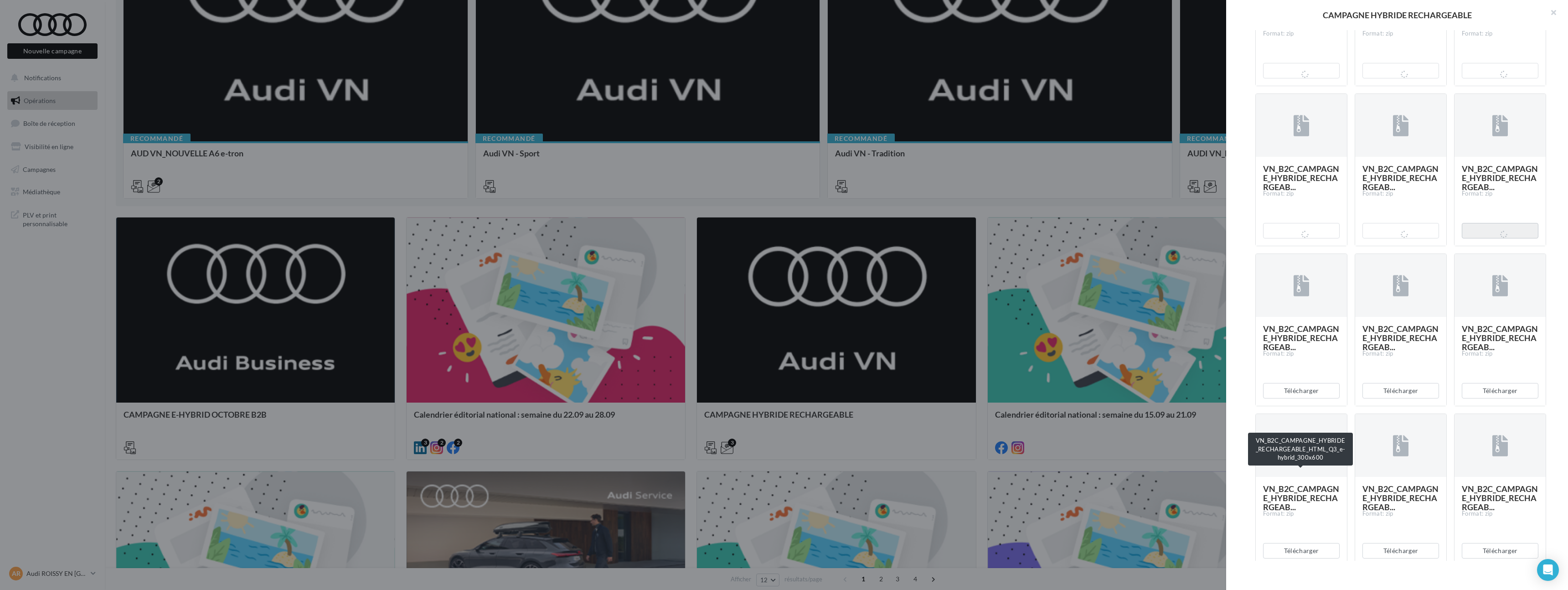
scroll to position [2649, 0]
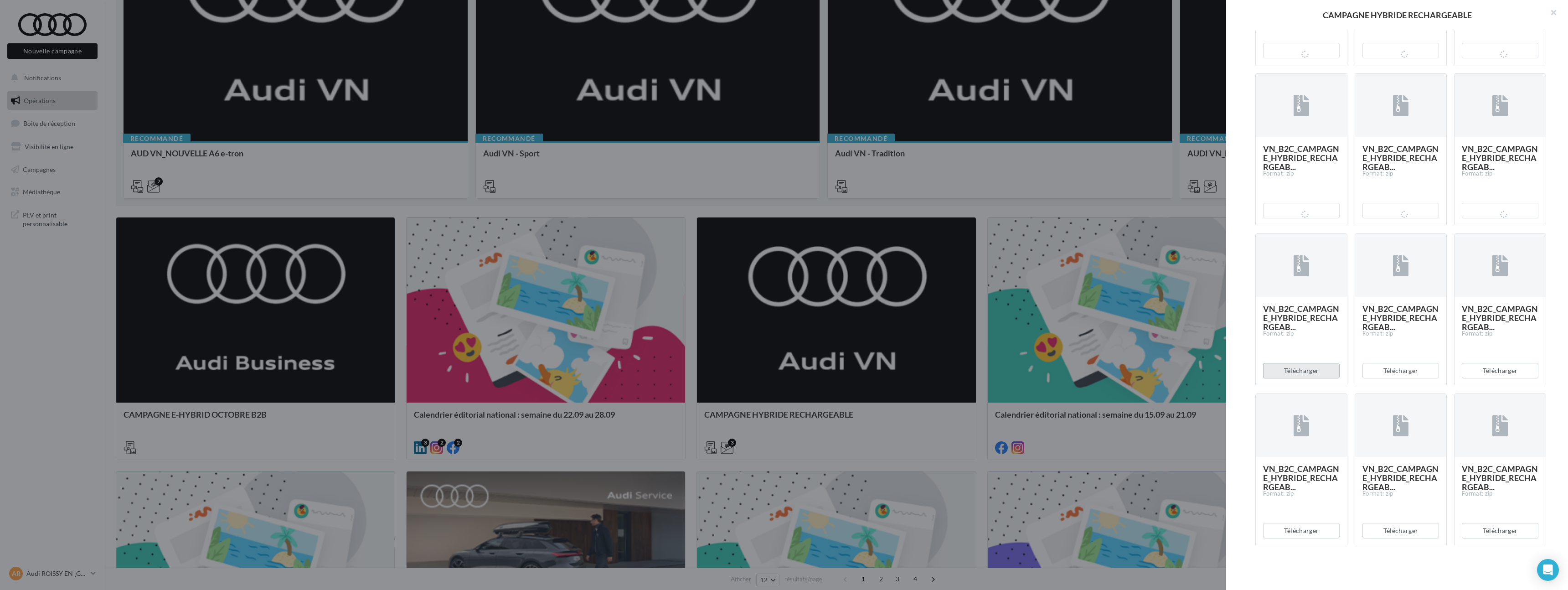
click at [1305, 379] on button "Télécharger" at bounding box center [1301, 370] width 77 height 15
click at [1418, 379] on button "Télécharger" at bounding box center [1401, 370] width 77 height 15
click at [1474, 379] on button "Télécharger" at bounding box center [1500, 370] width 77 height 15
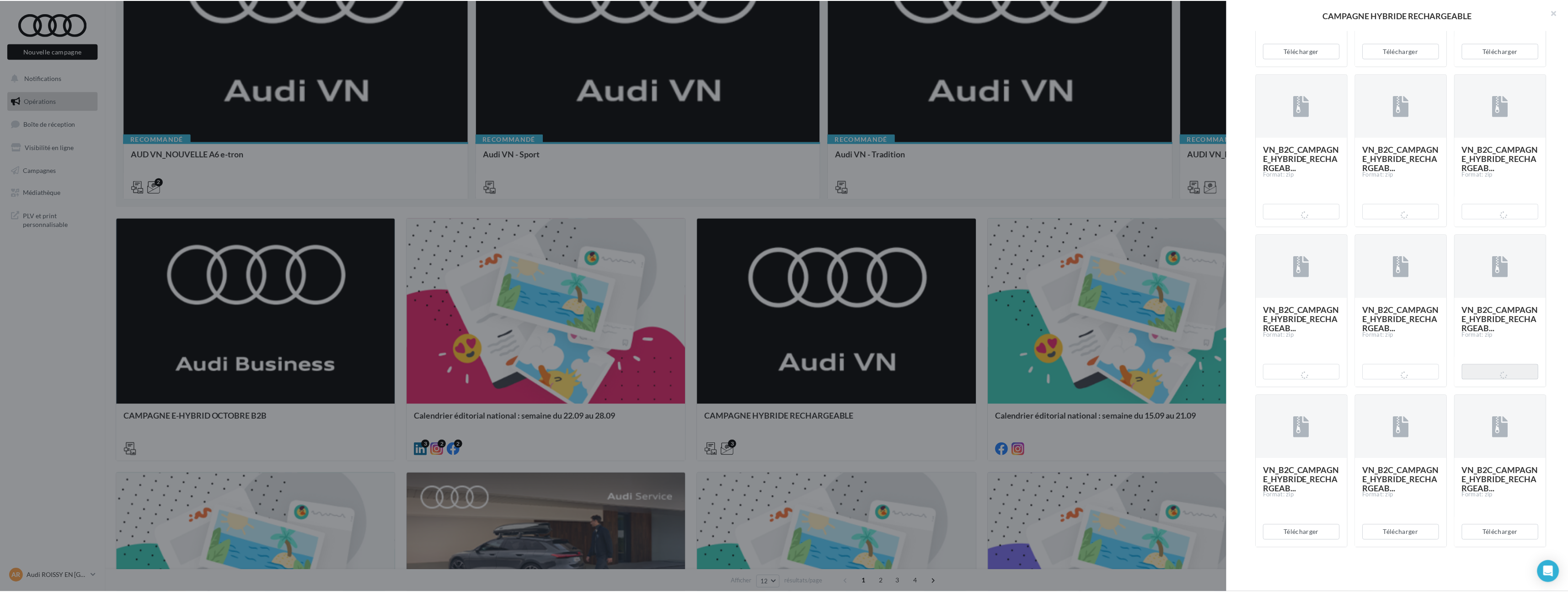
scroll to position [2768, 0]
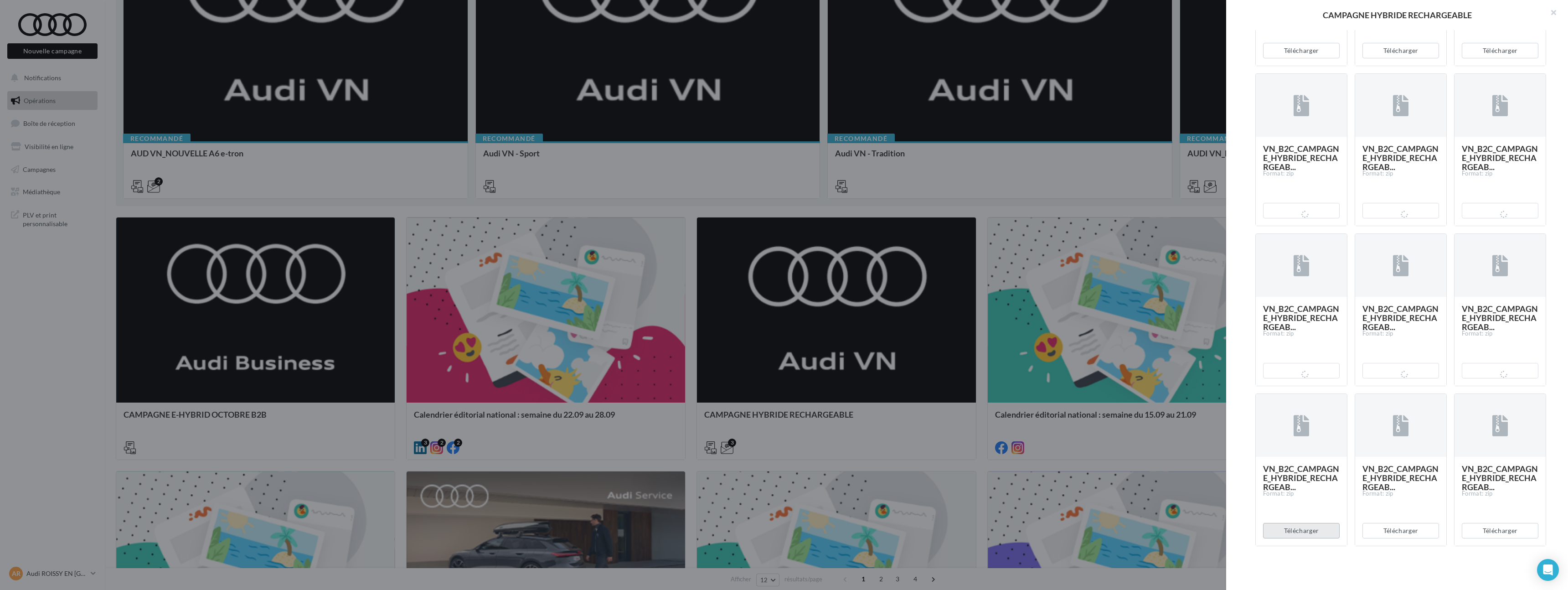
click at [1315, 534] on button "Télécharger" at bounding box center [1301, 530] width 77 height 15
click at [1388, 532] on button "Télécharger" at bounding box center [1401, 530] width 77 height 15
click at [1474, 532] on button "Télécharger" at bounding box center [1500, 530] width 77 height 15
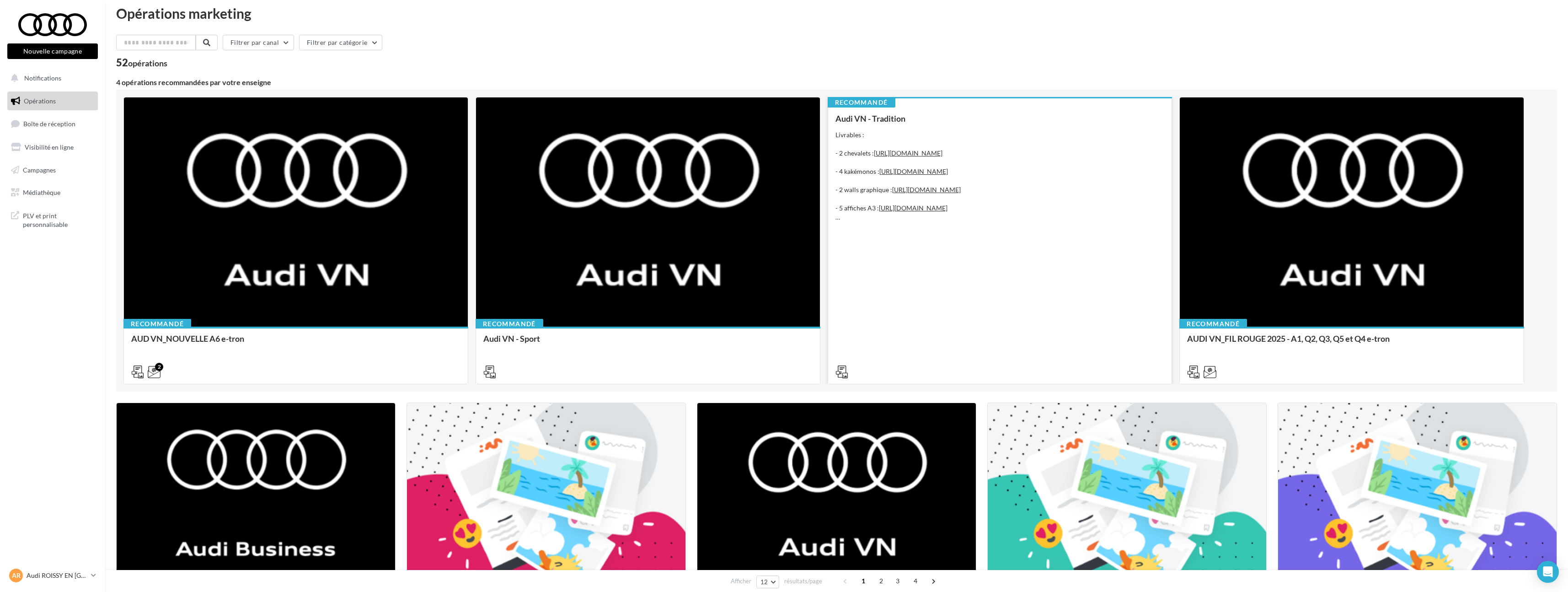
scroll to position [0, 0]
